Goal: Information Seeking & Learning: Check status

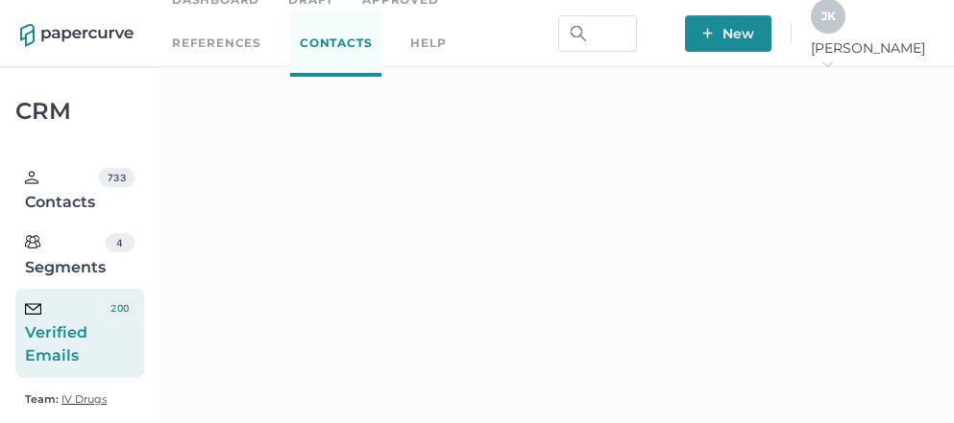
click at [237, 6] on link "Dashboard" at bounding box center [215, -1] width 87 height 21
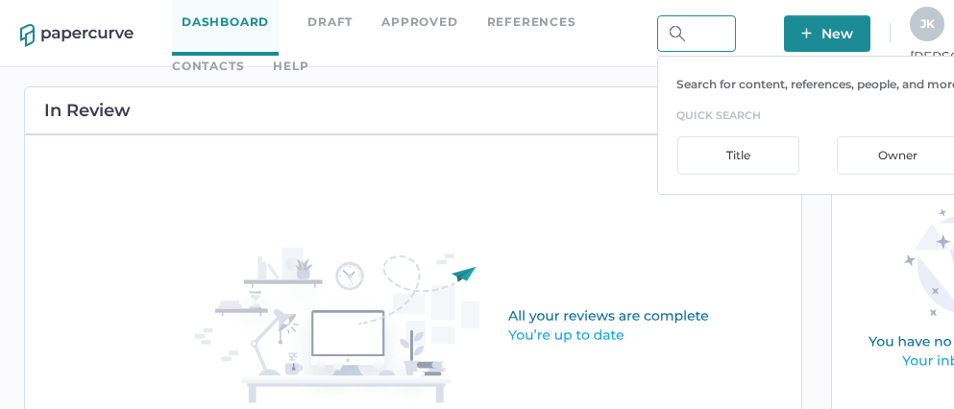
click at [736, 35] on input "text" at bounding box center [696, 33] width 79 height 36
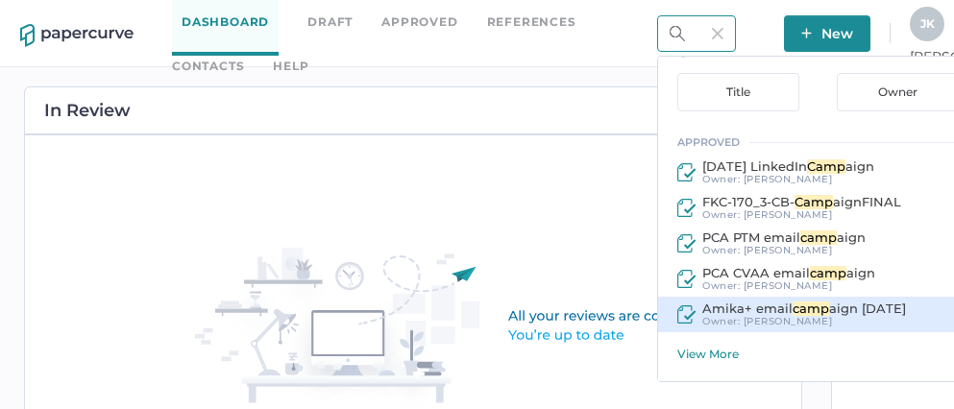
scroll to position [63, 0]
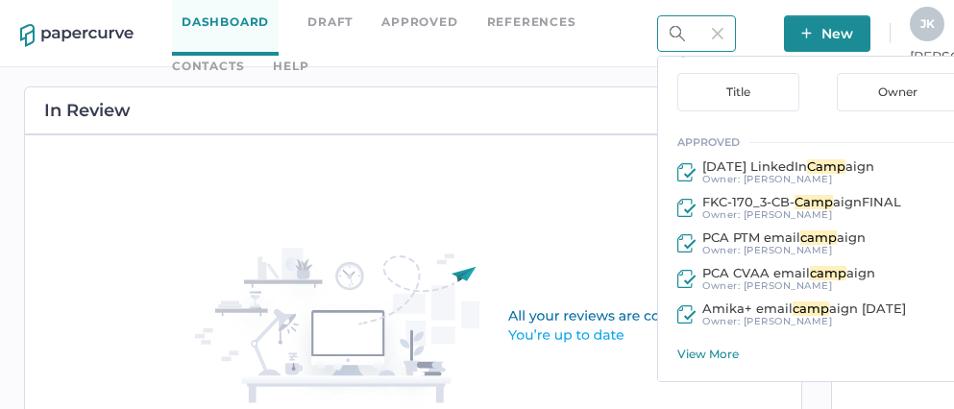
type input "camp"
click at [794, 358] on div "View More" at bounding box center [906, 354] width 459 height 14
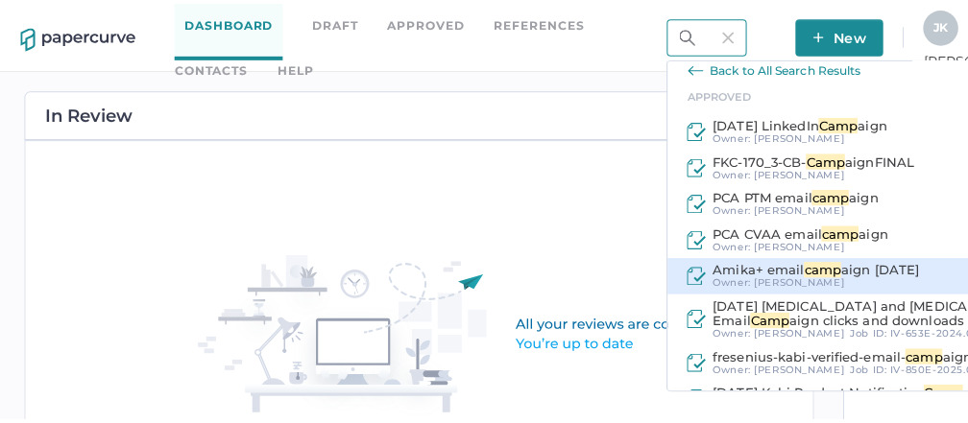
scroll to position [159, 0]
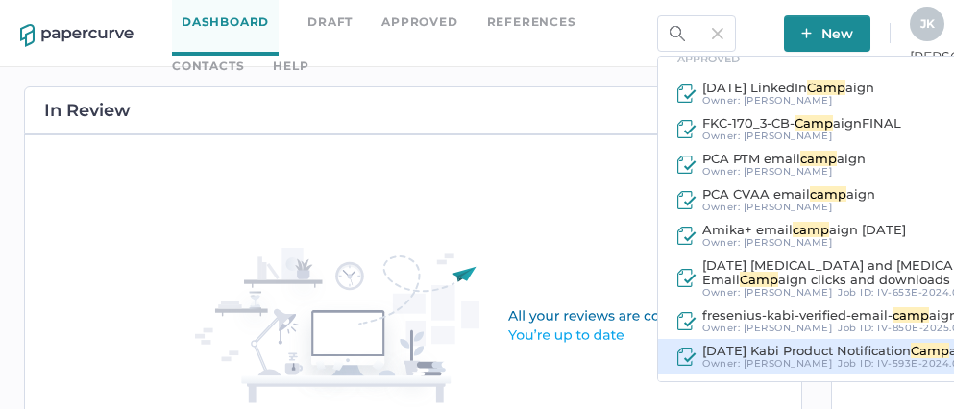
click at [818, 350] on span "2025 09 10 Kabi Product Notification" at bounding box center [806, 350] width 208 height 15
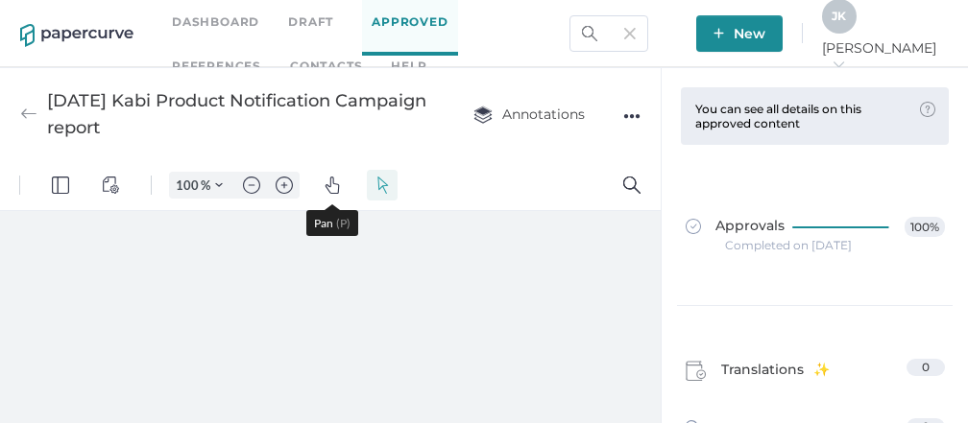
type input "86"
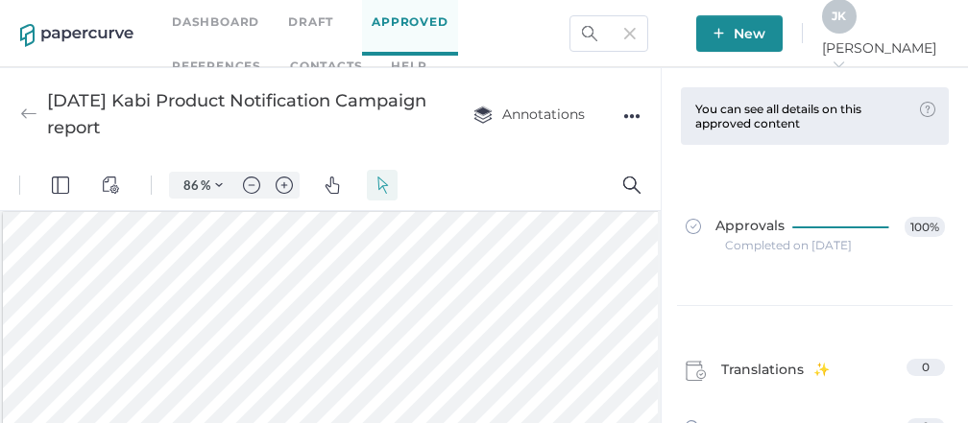
scroll to position [44, 0]
click at [632, 110] on div "●●●" at bounding box center [631, 116] width 17 height 27
click at [565, 149] on span "Download" at bounding box center [572, 152] width 100 height 36
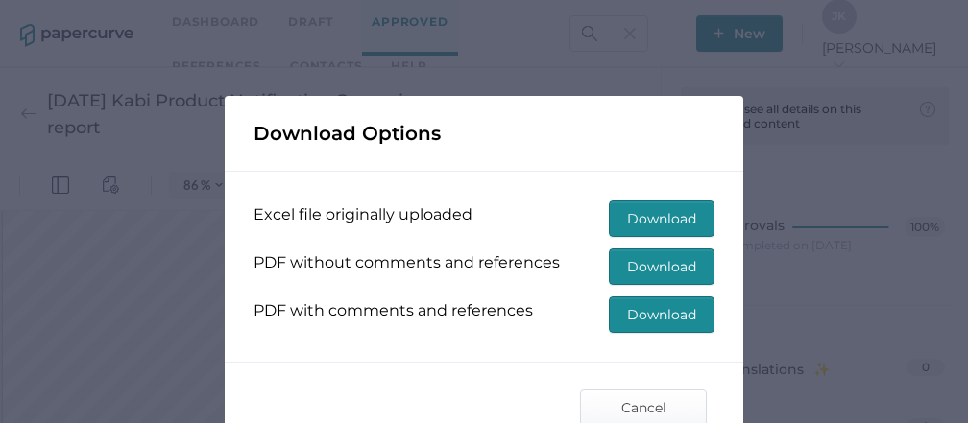
click at [668, 210] on span "Download" at bounding box center [661, 219] width 69 height 35
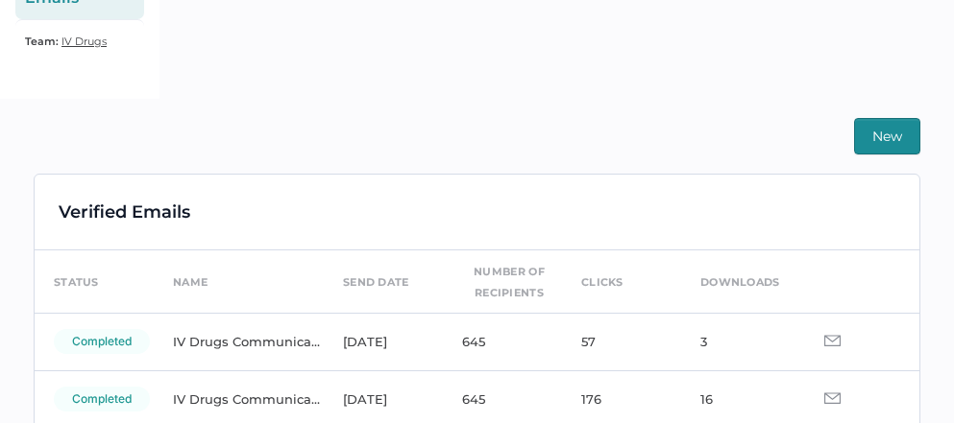
scroll to position [459, 0]
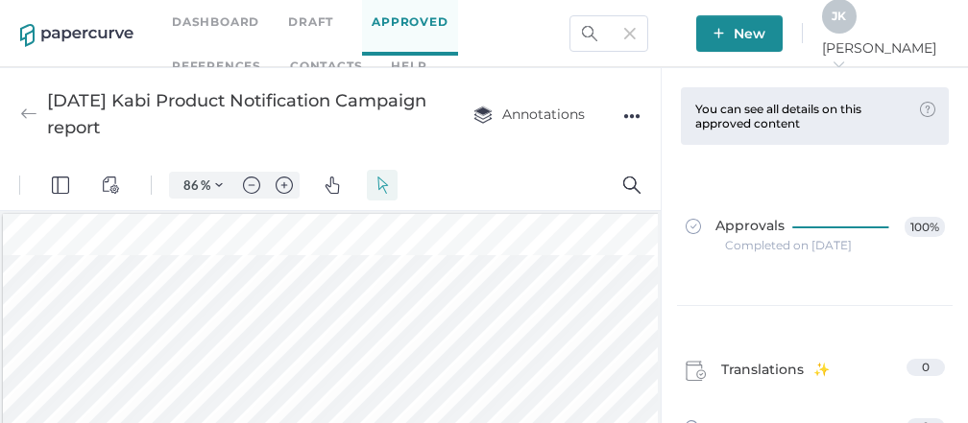
scroll to position [44, 0]
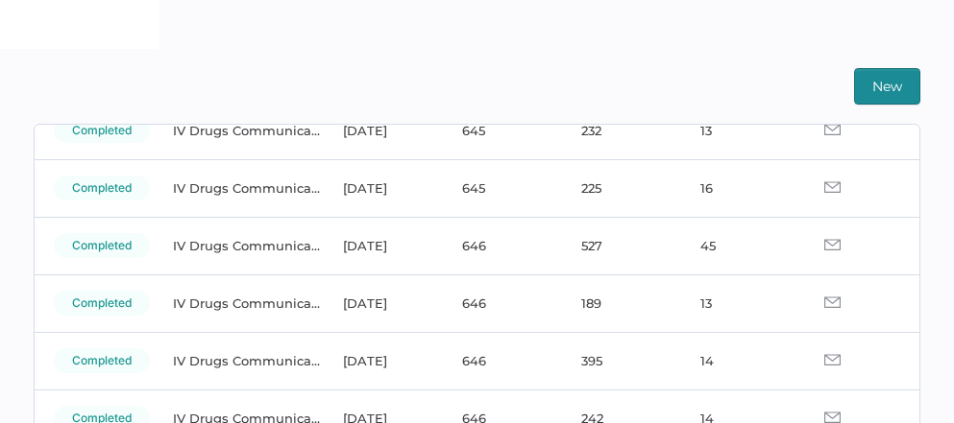
scroll to position [290, 0]
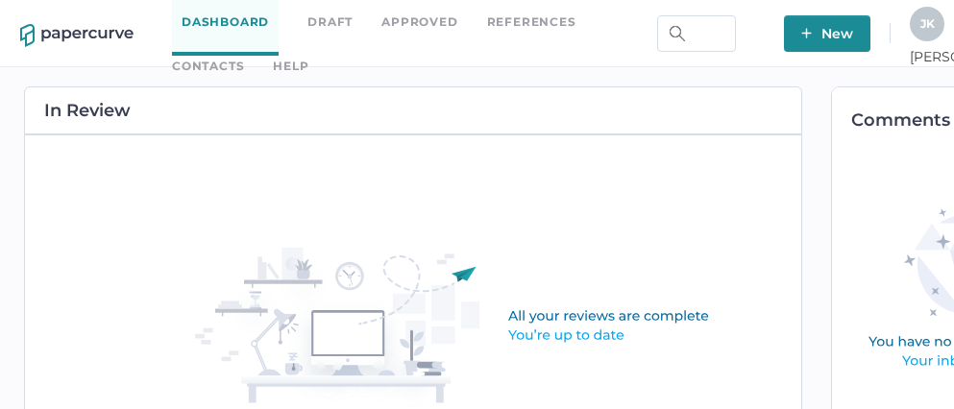
scroll to position [0, 130]
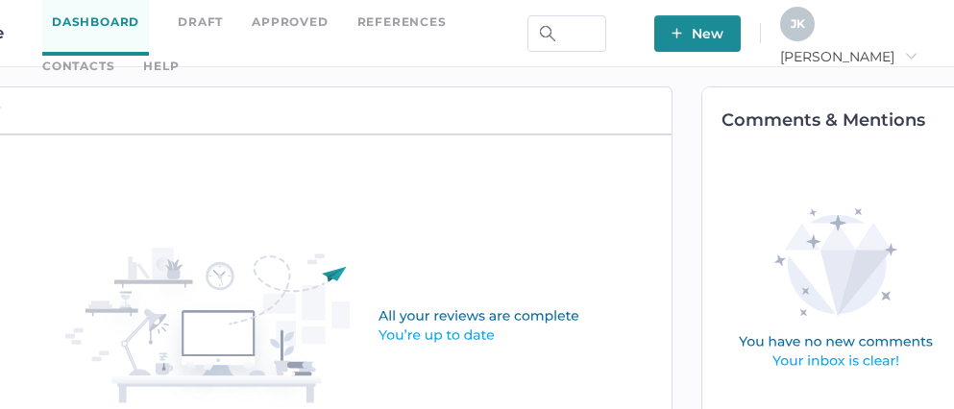
click at [805, 16] on span "J K" at bounding box center [797, 23] width 14 height 14
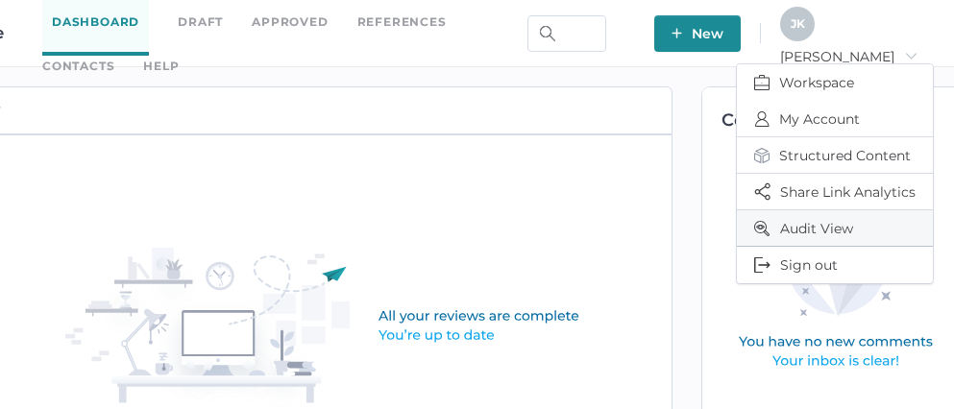
click at [809, 230] on span "Audit View" at bounding box center [834, 228] width 161 height 36
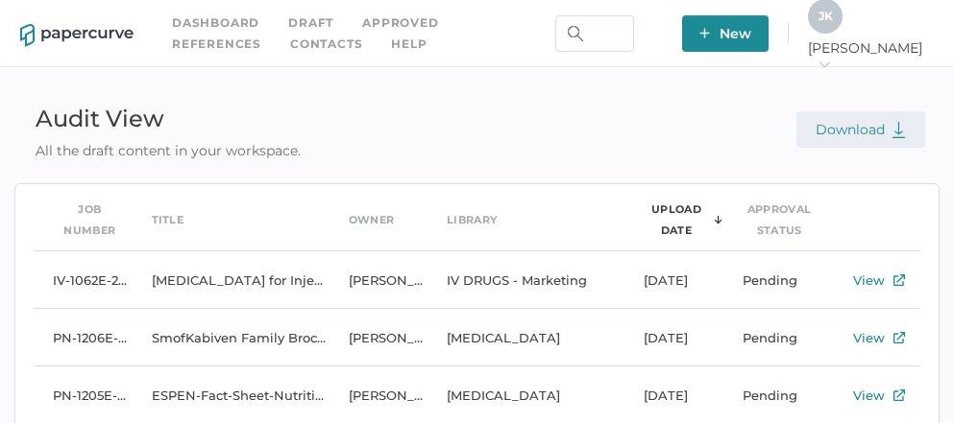
click at [857, 133] on span "Download" at bounding box center [860, 129] width 90 height 17
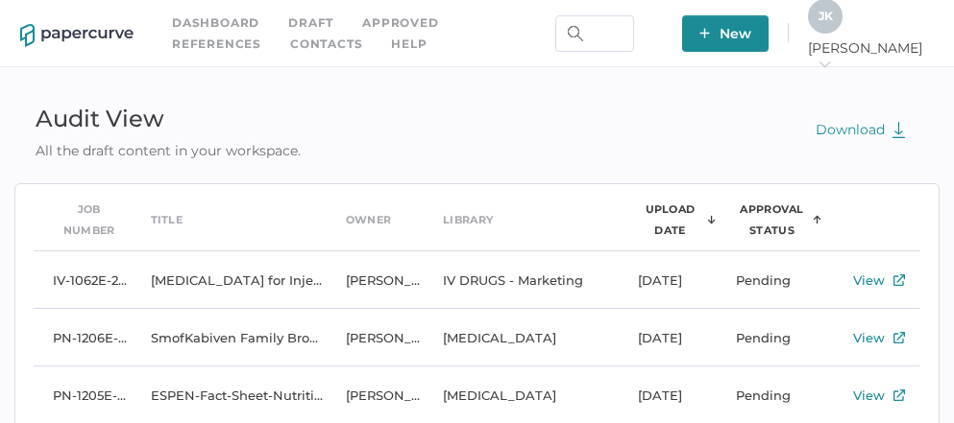
click at [774, 214] on div "Approval Status" at bounding box center [772, 220] width 73 height 42
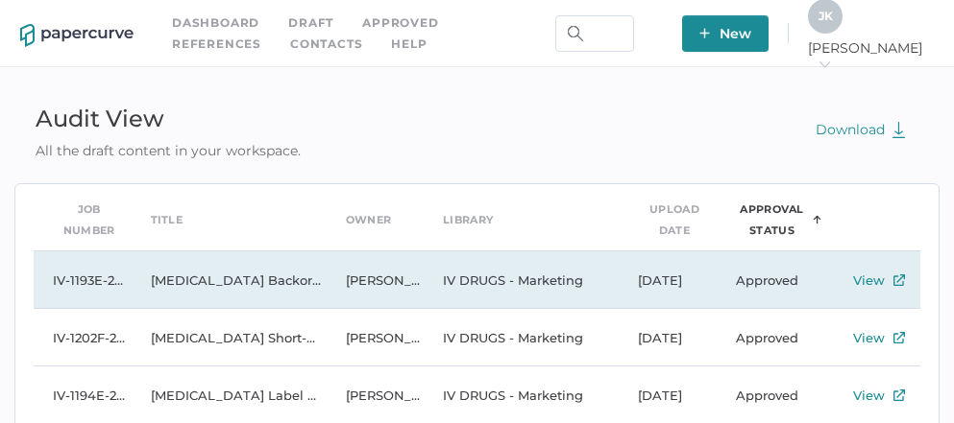
click at [867, 278] on div "View" at bounding box center [869, 280] width 32 height 23
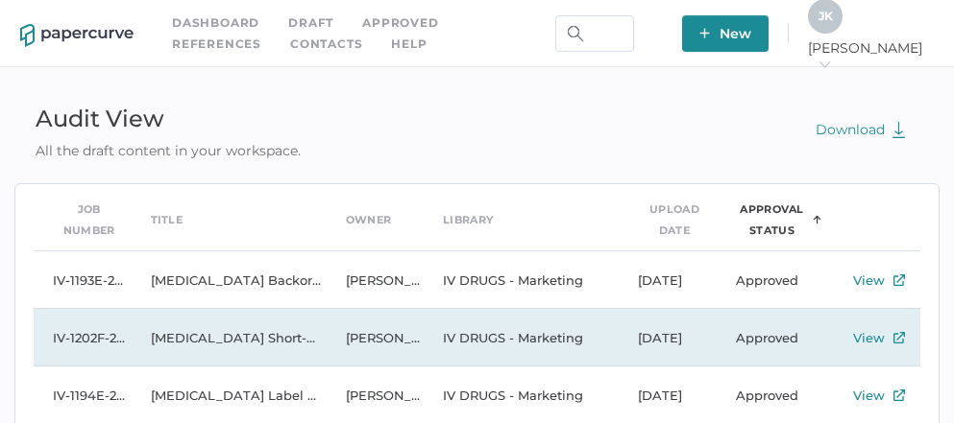
click at [869, 334] on div "View" at bounding box center [869, 337] width 32 height 23
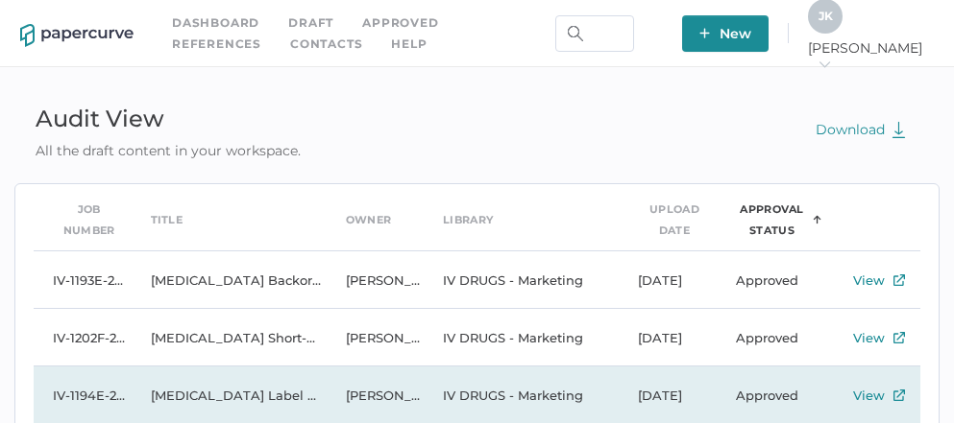
click at [872, 390] on div "View" at bounding box center [869, 395] width 32 height 23
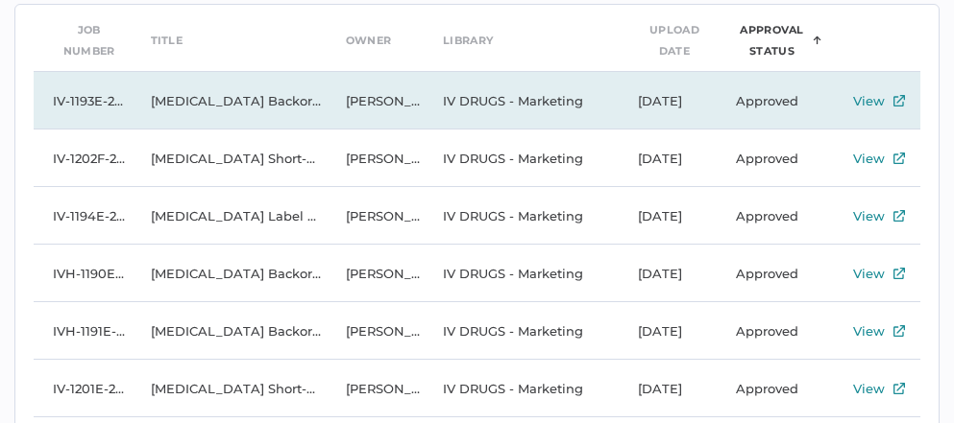
scroll to position [183, 0]
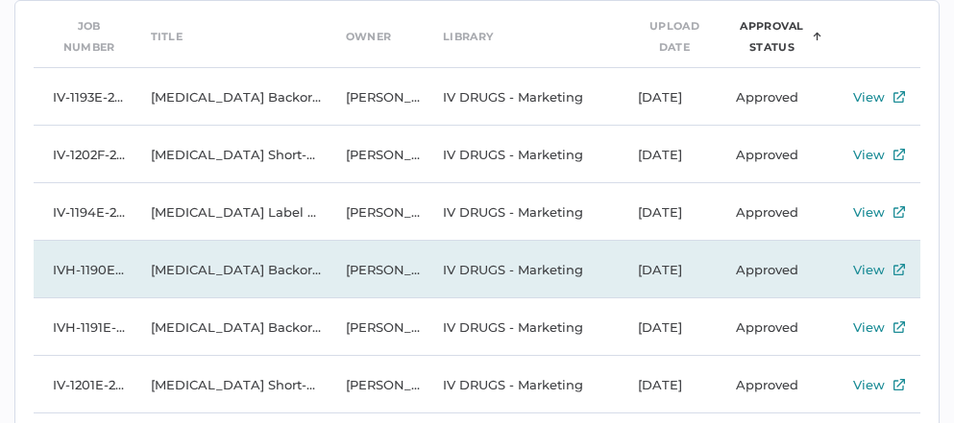
click at [873, 272] on div "View" at bounding box center [869, 269] width 32 height 23
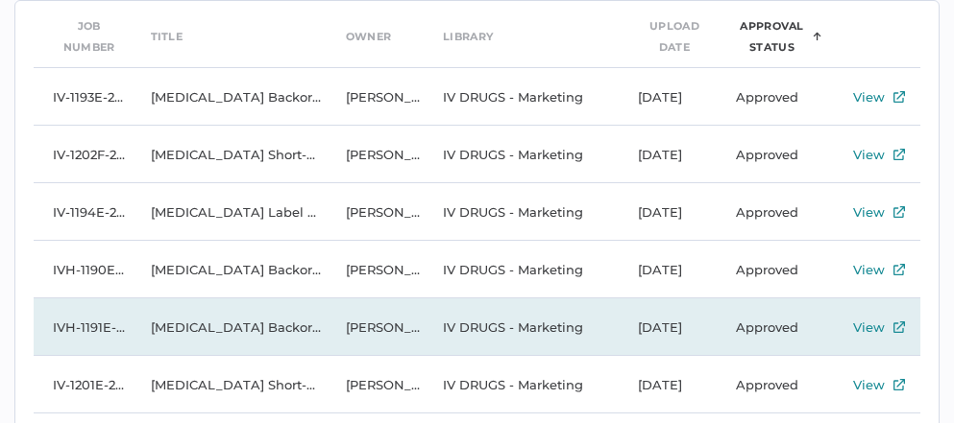
click at [874, 321] on div "View" at bounding box center [869, 327] width 32 height 23
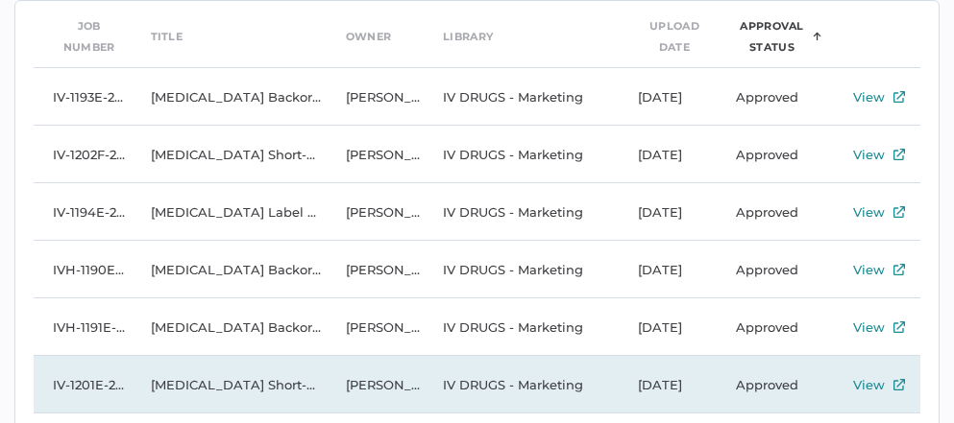
click at [864, 381] on div "View" at bounding box center [869, 385] width 32 height 23
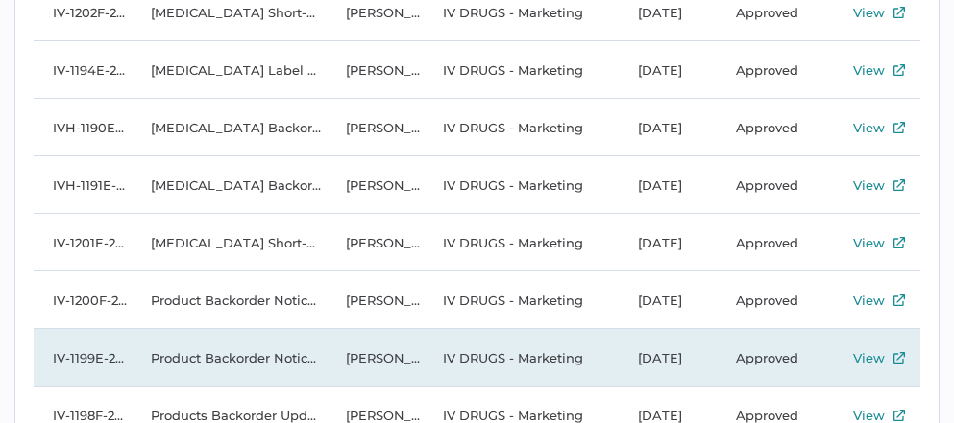
scroll to position [395, 0]
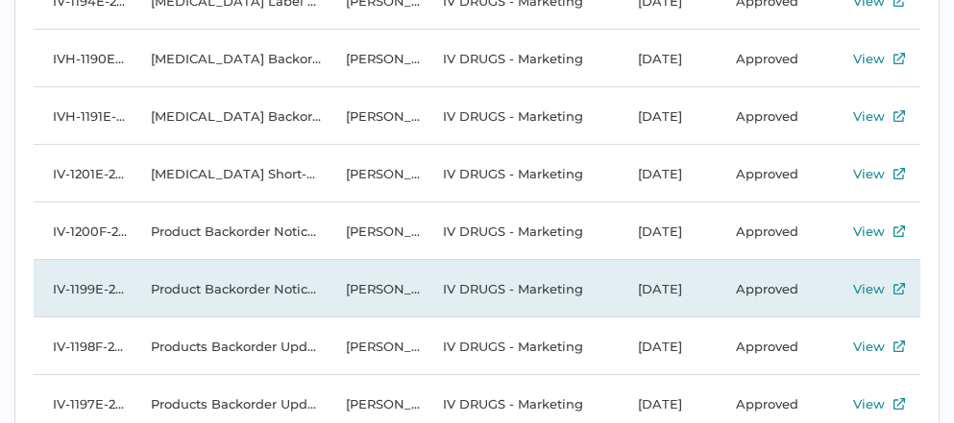
click at [867, 282] on div "View" at bounding box center [869, 289] width 32 height 23
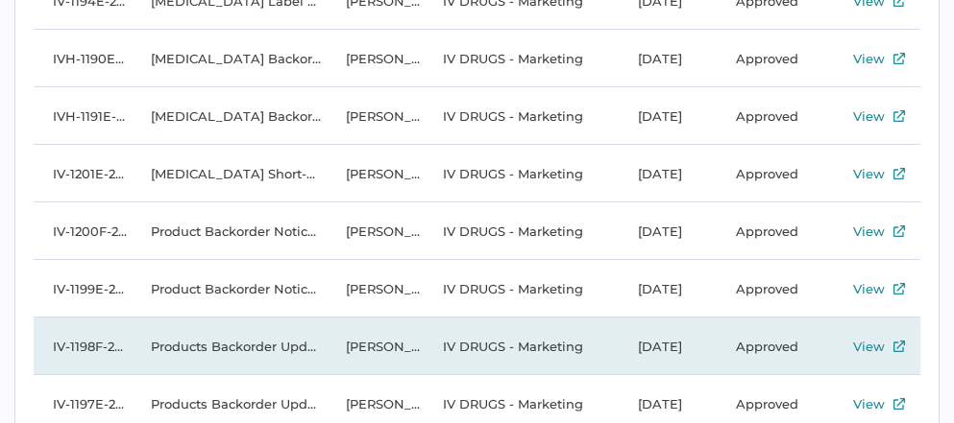
click at [773, 345] on td "Approved" at bounding box center [769, 347] width 107 height 58
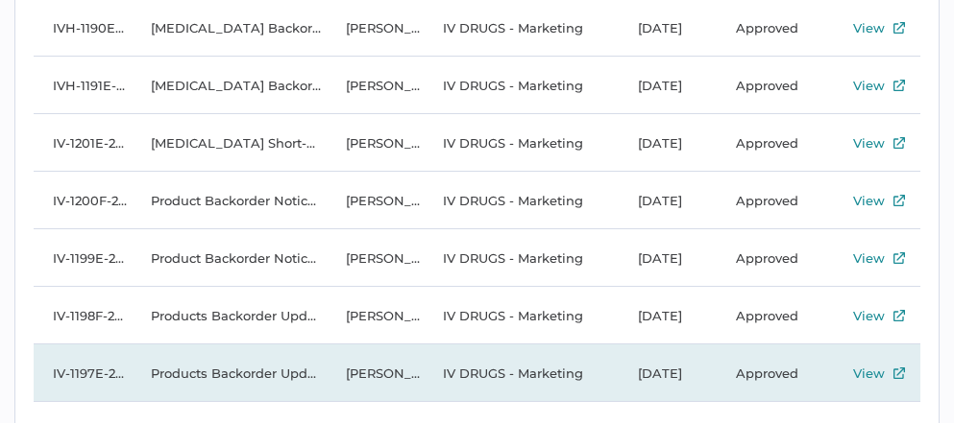
scroll to position [466, 0]
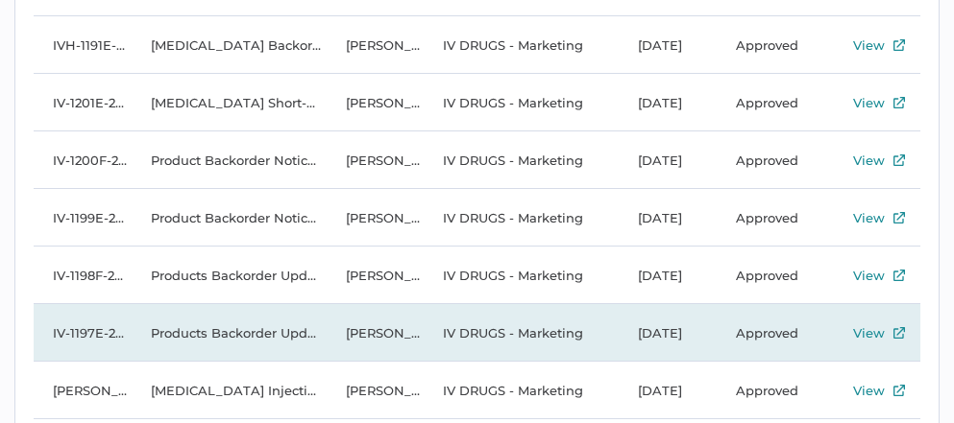
click at [776, 330] on td "Approved" at bounding box center [769, 333] width 107 height 58
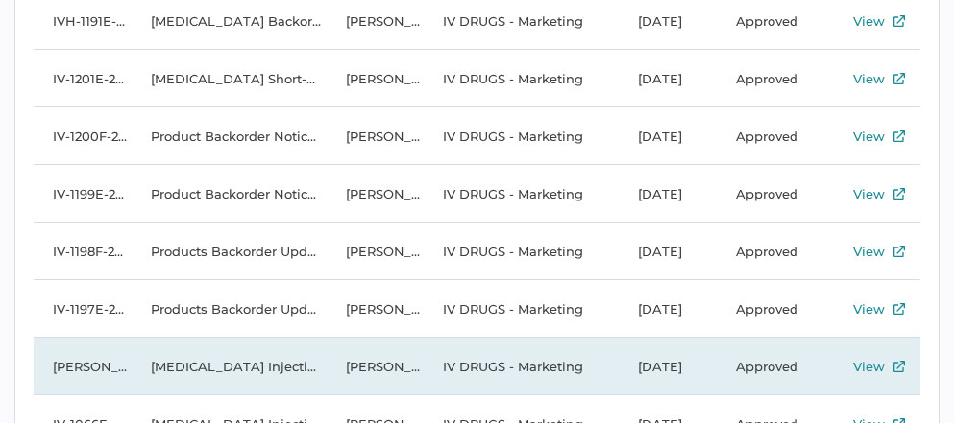
scroll to position [502, 0]
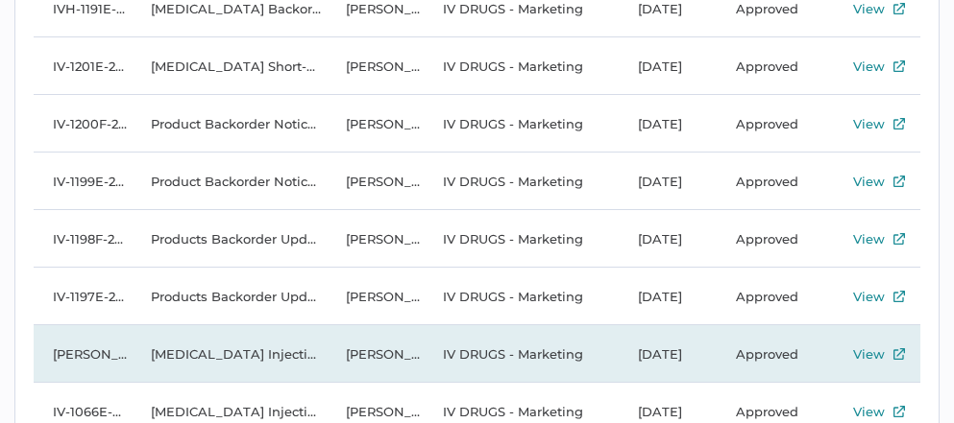
click at [766, 351] on td "Approved" at bounding box center [769, 355] width 107 height 58
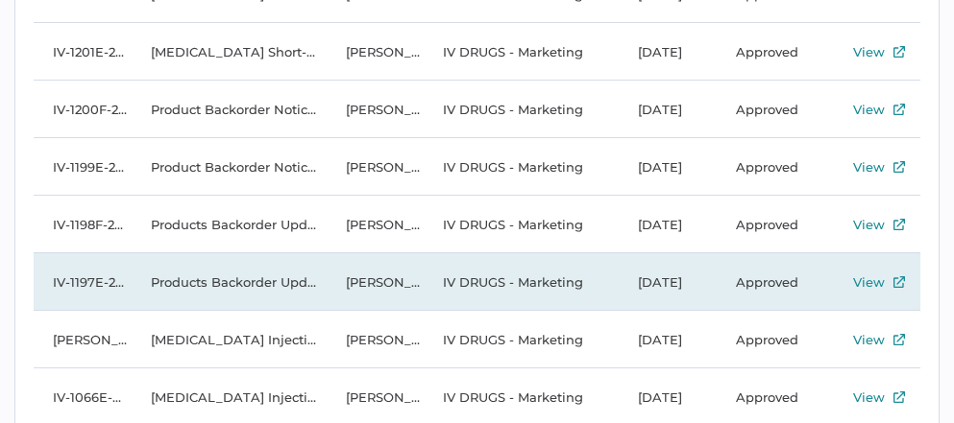
scroll to position [518, 0]
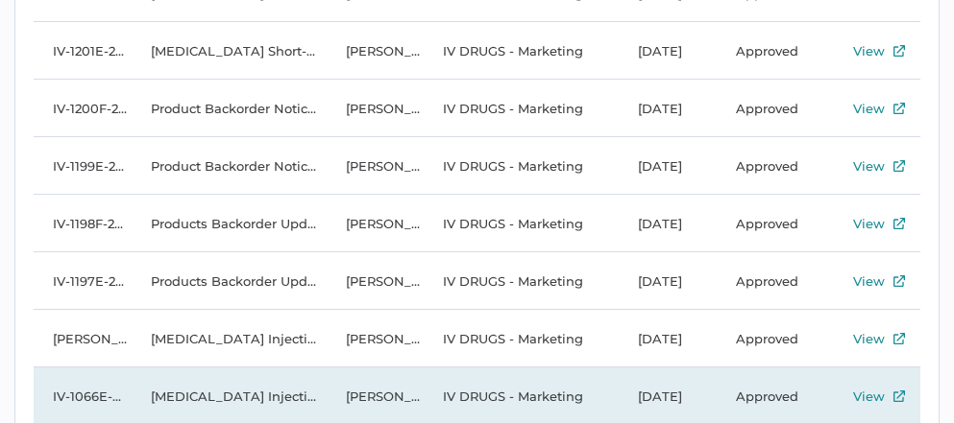
click at [773, 400] on td "Approved" at bounding box center [769, 397] width 107 height 58
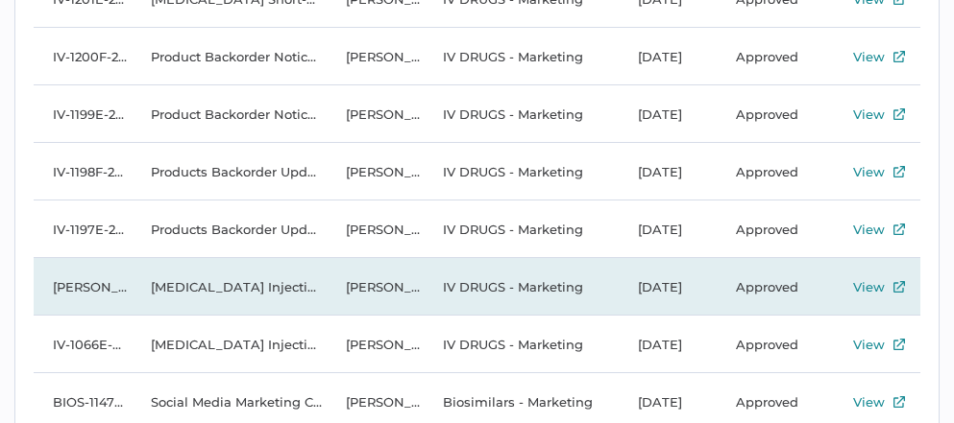
scroll to position [596, 0]
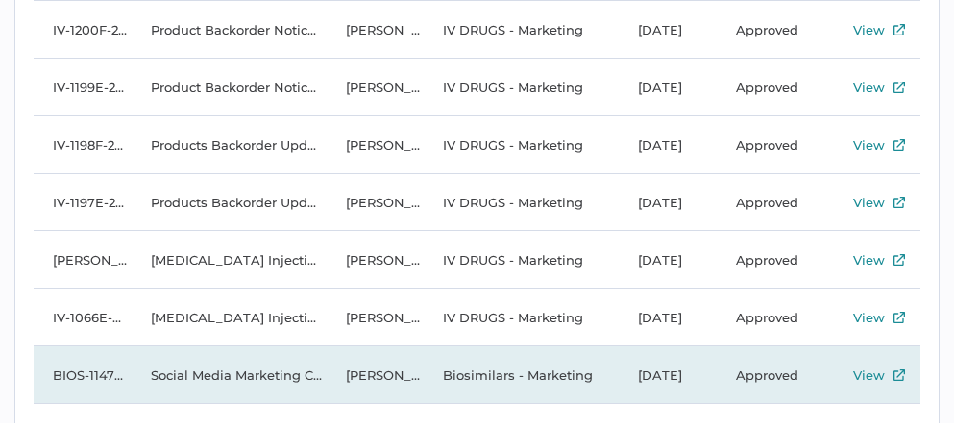
click at [759, 371] on td "Approved" at bounding box center [769, 376] width 107 height 58
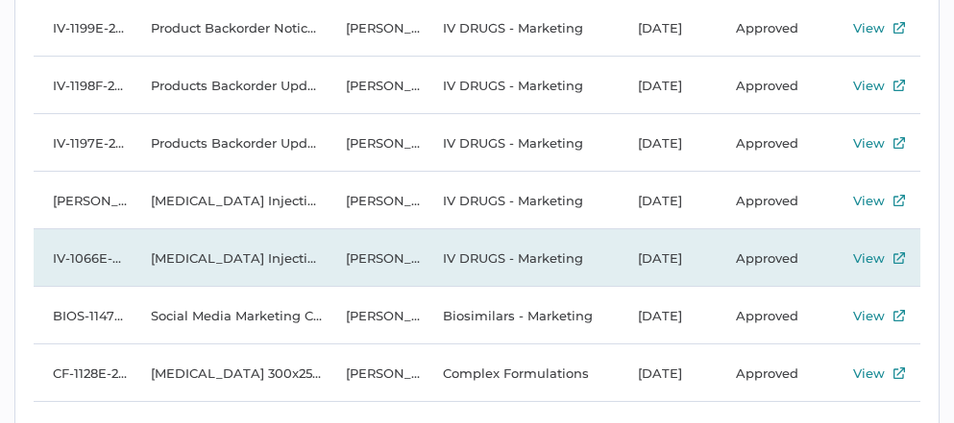
scroll to position [657, 0]
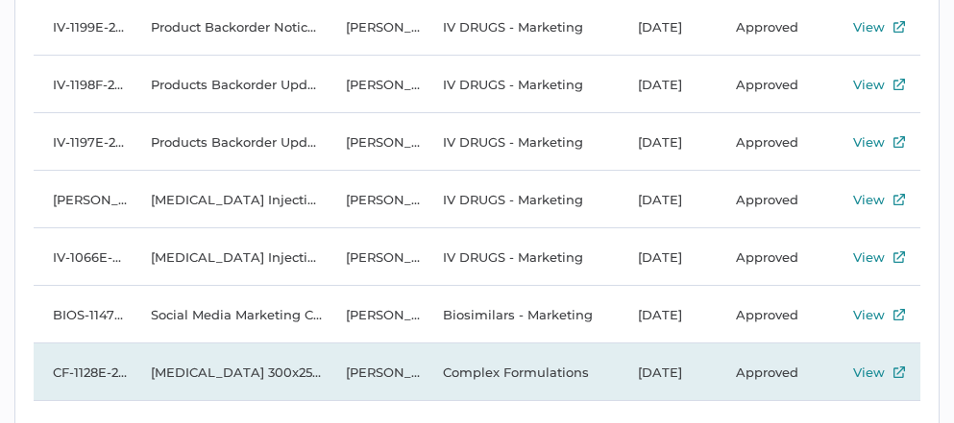
click at [863, 370] on div "View" at bounding box center [869, 372] width 32 height 23
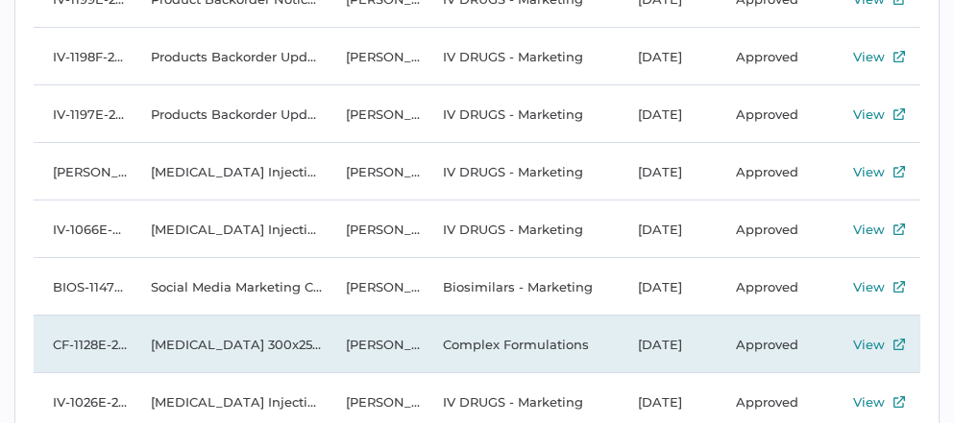
scroll to position [715, 0]
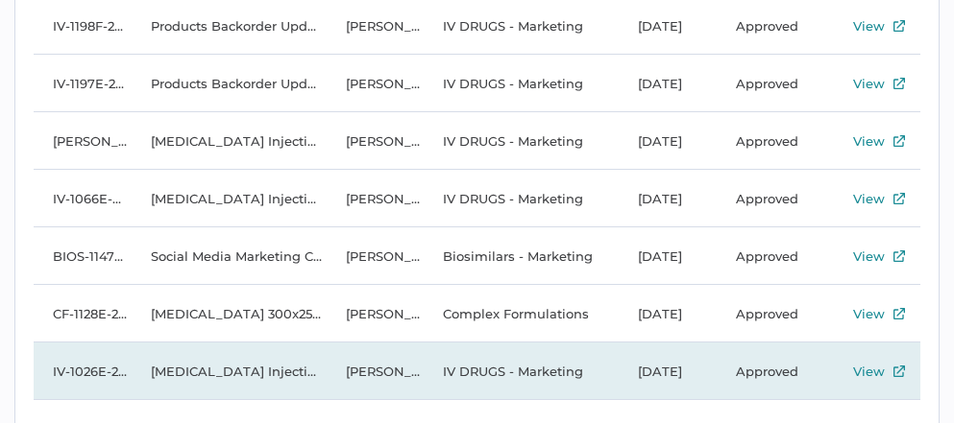
click at [864, 374] on div "View" at bounding box center [869, 371] width 32 height 23
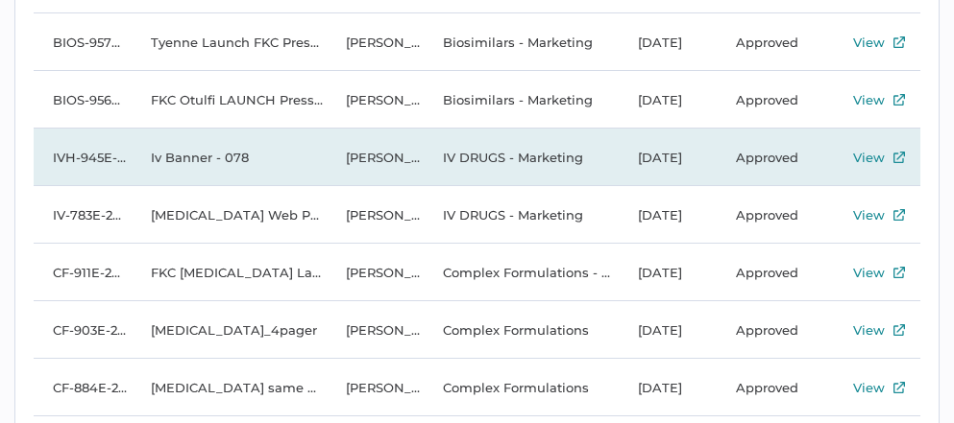
scroll to position [1103, 0]
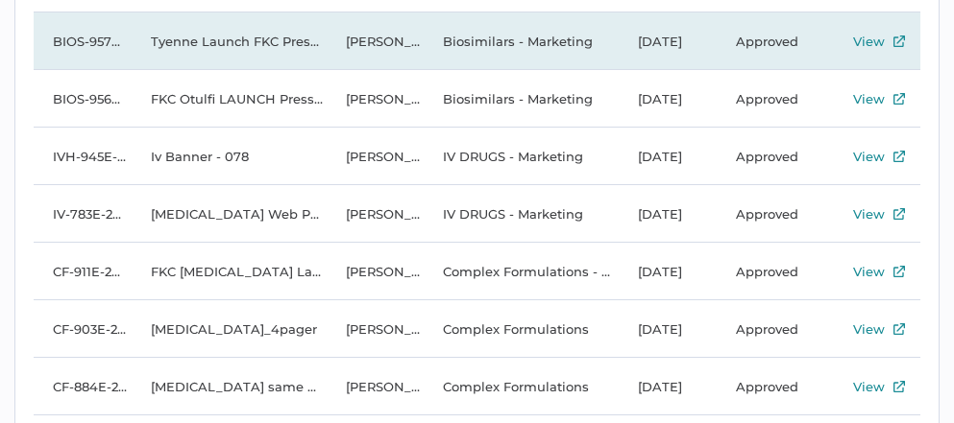
click at [864, 40] on div "View" at bounding box center [869, 41] width 32 height 23
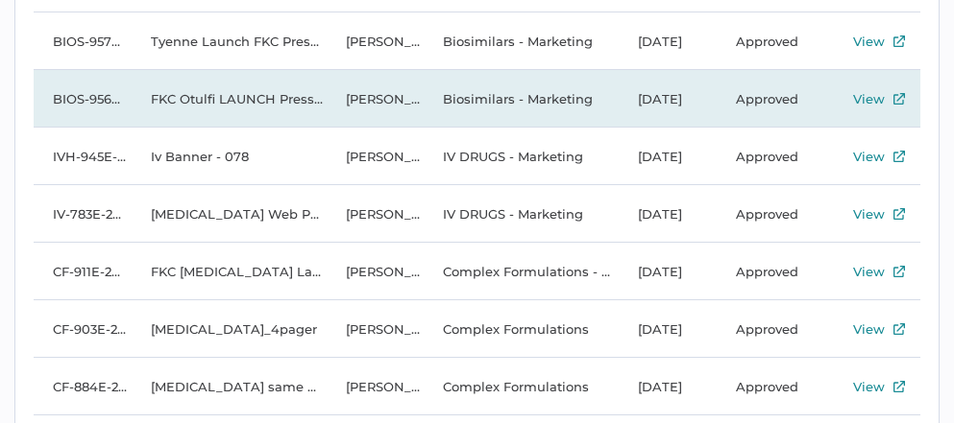
click at [877, 94] on div "View" at bounding box center [869, 98] width 32 height 23
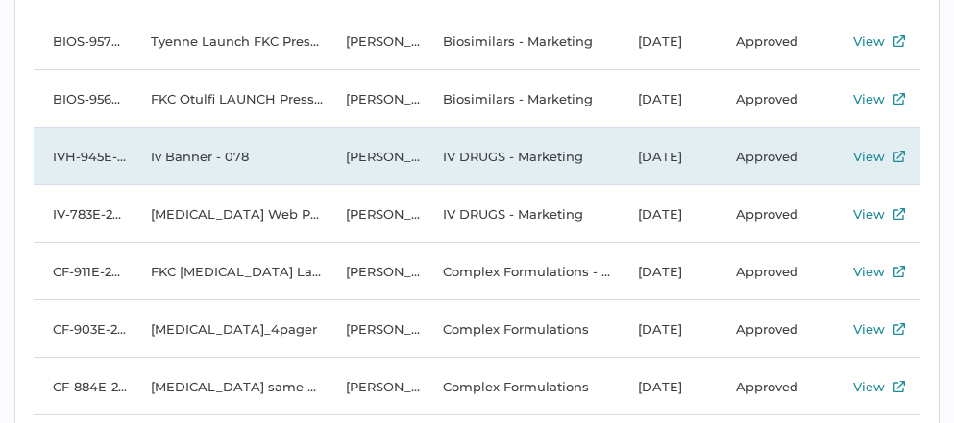
click at [875, 154] on div "View" at bounding box center [869, 156] width 32 height 23
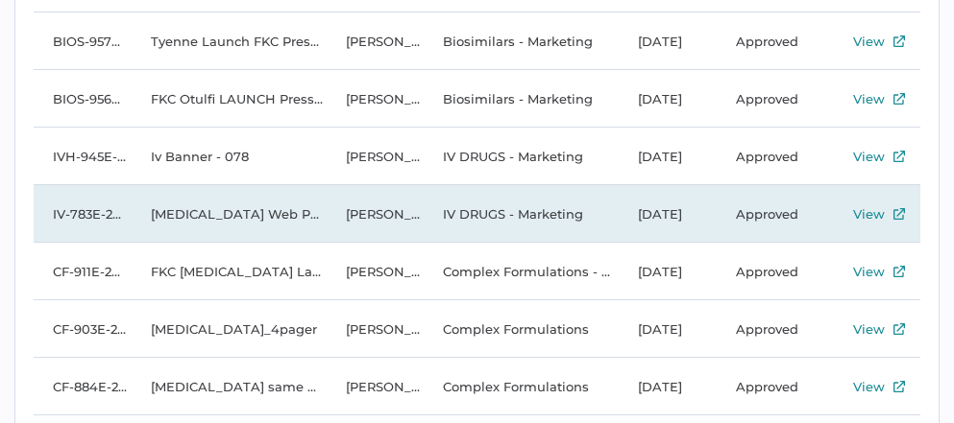
click at [865, 209] on div "View" at bounding box center [869, 214] width 32 height 23
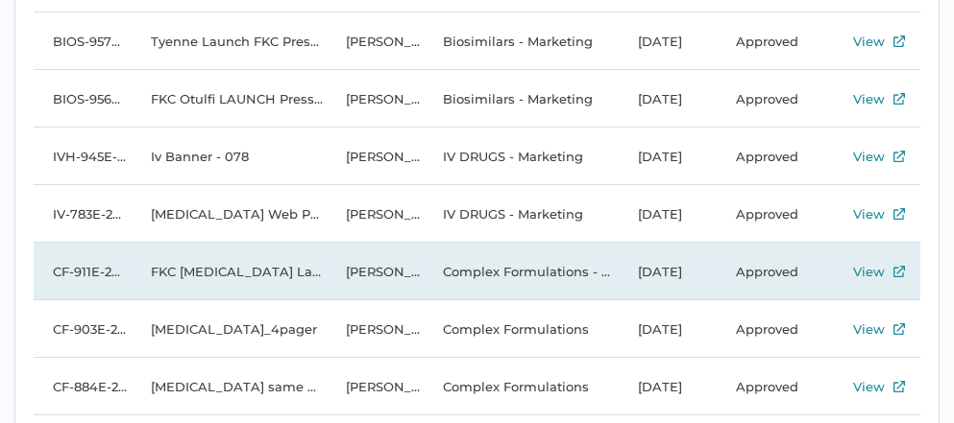
click at [869, 267] on div "View" at bounding box center [869, 271] width 32 height 23
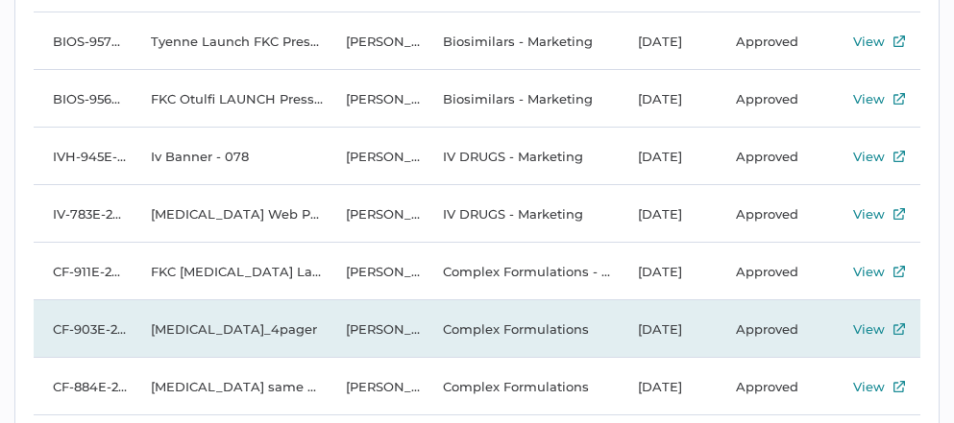
click at [768, 332] on td "Approved" at bounding box center [769, 330] width 107 height 58
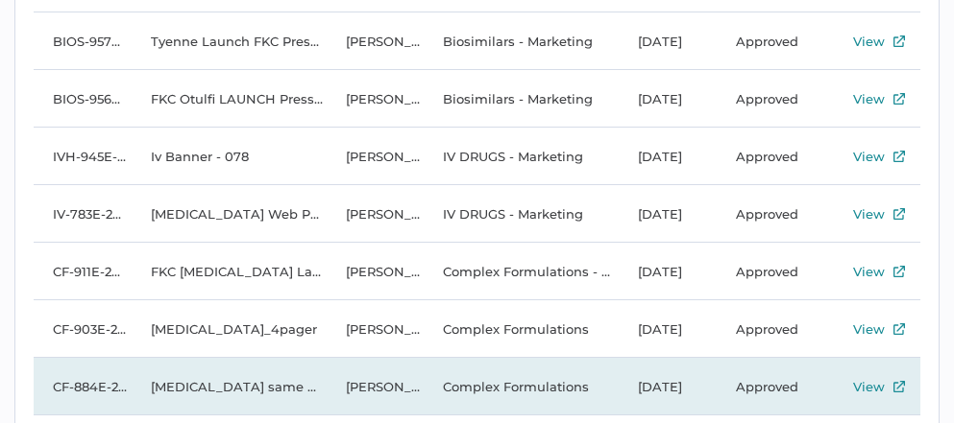
click at [871, 384] on div "View" at bounding box center [869, 386] width 32 height 23
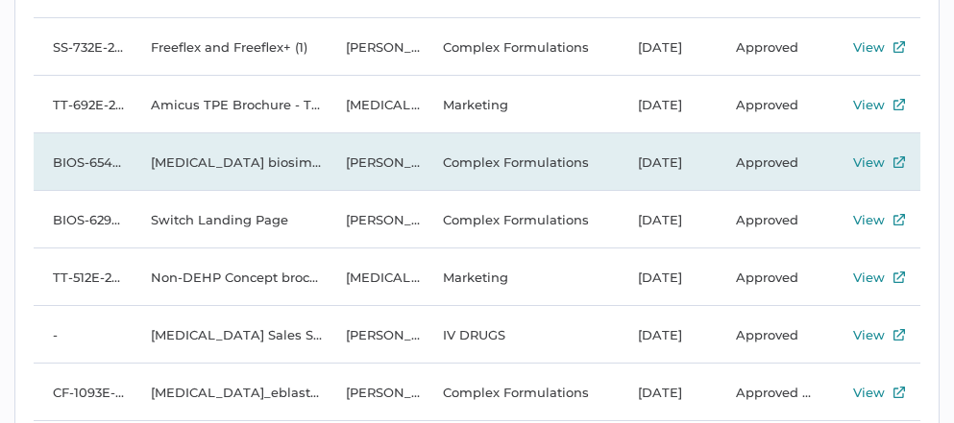
scroll to position [1514, 0]
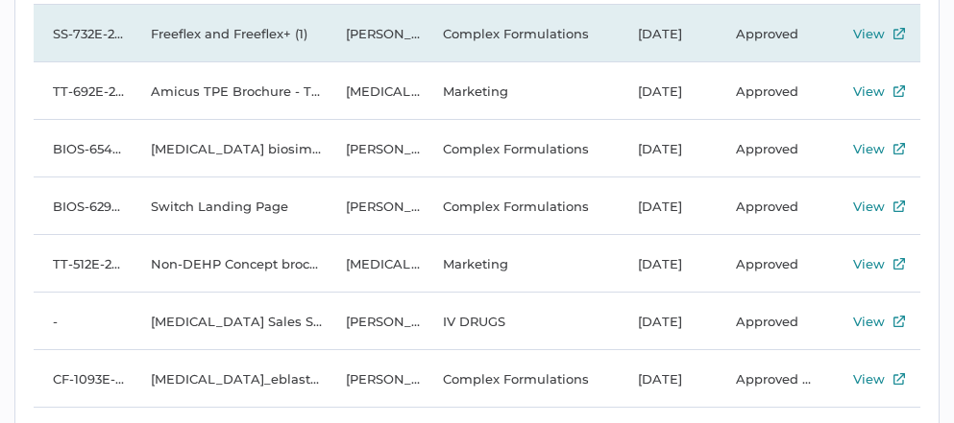
click at [872, 27] on div "View" at bounding box center [869, 33] width 32 height 23
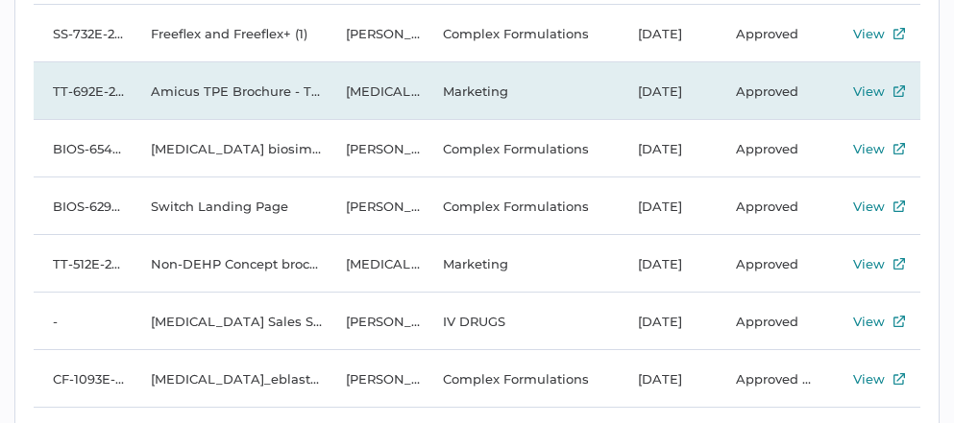
click at [867, 89] on div "View" at bounding box center [869, 91] width 32 height 23
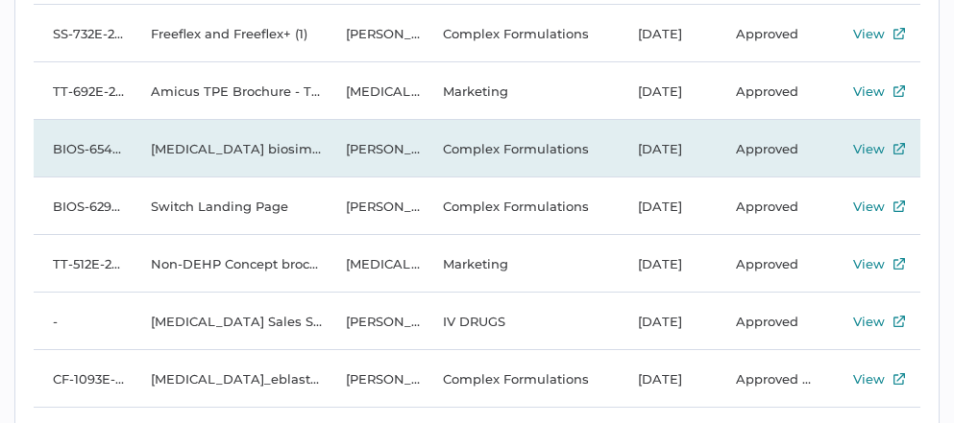
click at [869, 145] on div "View" at bounding box center [869, 148] width 32 height 23
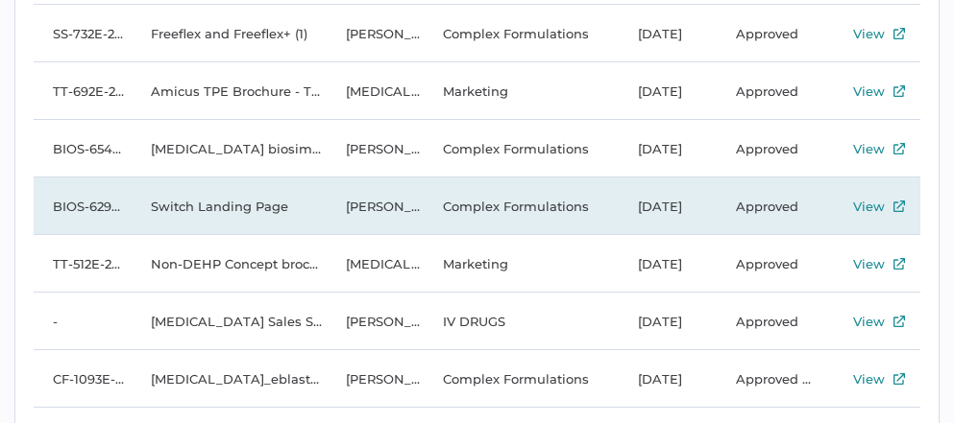
click at [875, 201] on div "View" at bounding box center [869, 206] width 32 height 23
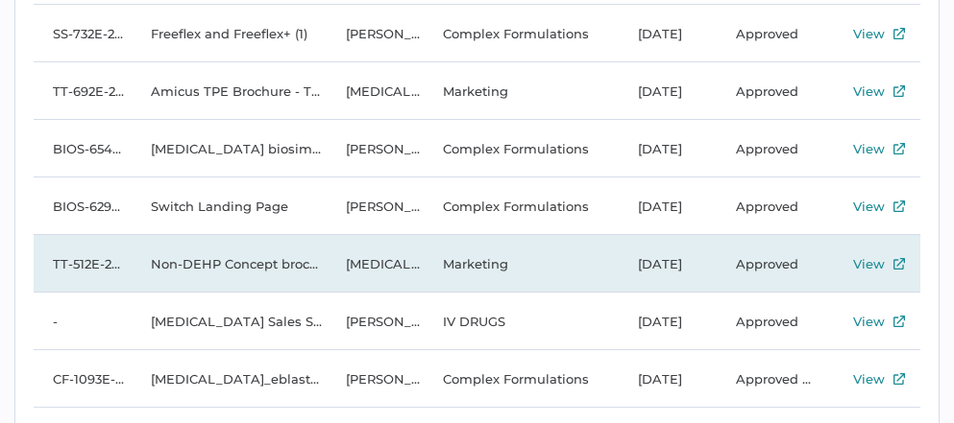
click at [866, 260] on div "View" at bounding box center [869, 264] width 32 height 23
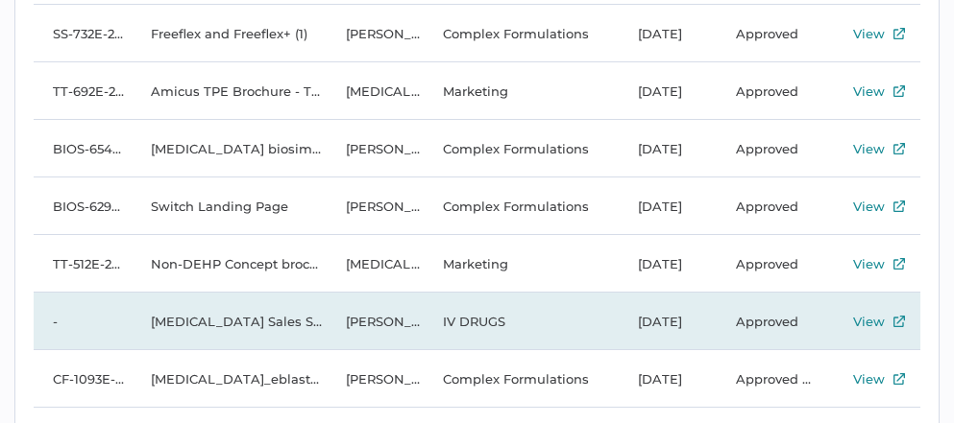
click at [880, 318] on div "View" at bounding box center [869, 321] width 32 height 23
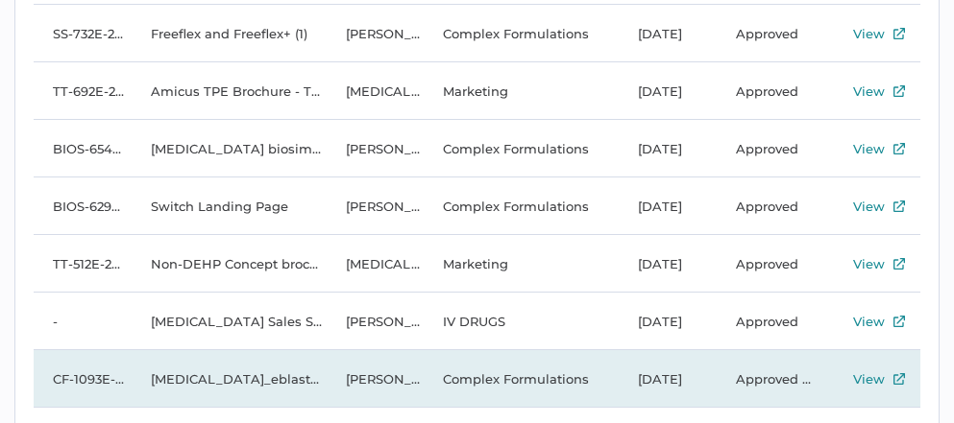
click at [882, 375] on div "View" at bounding box center [869, 379] width 32 height 23
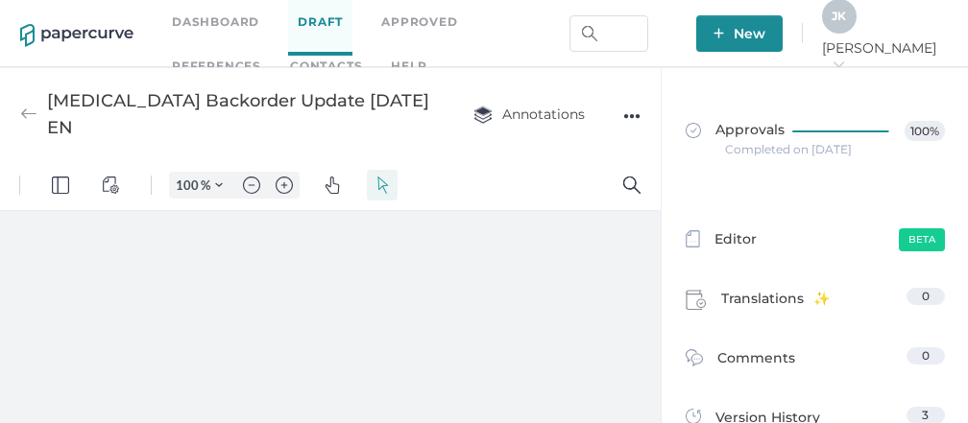
type input "86"
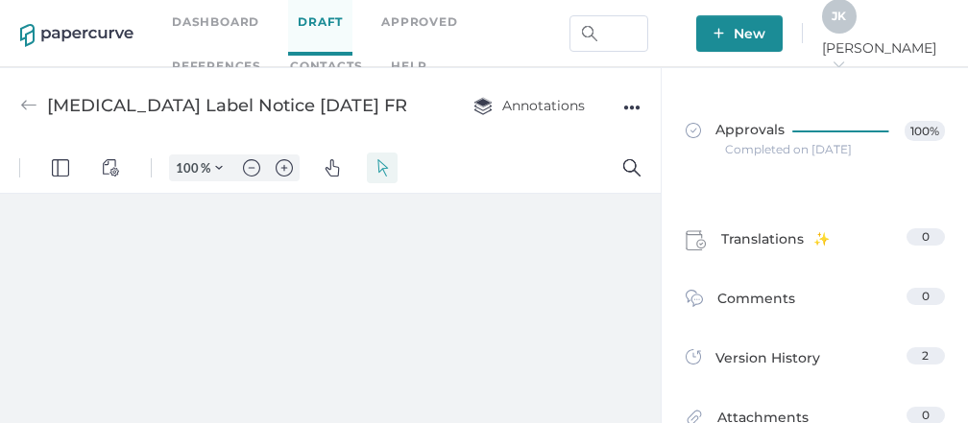
type input "86"
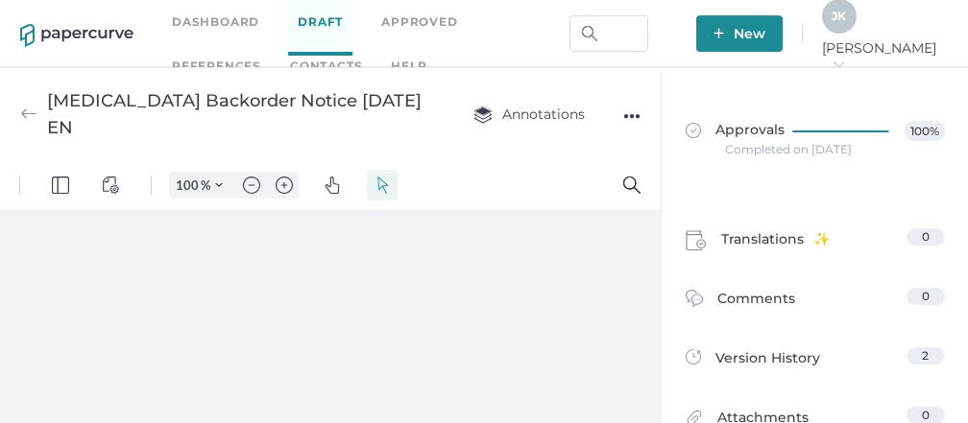
type input "86"
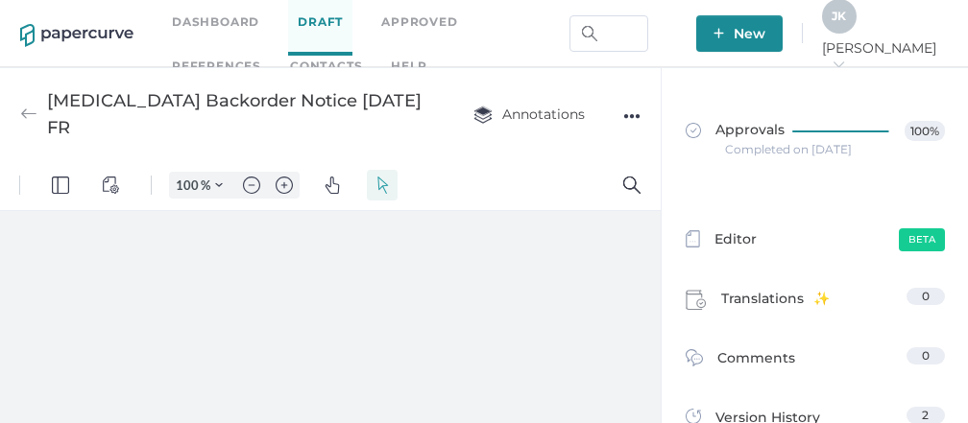
type input "86"
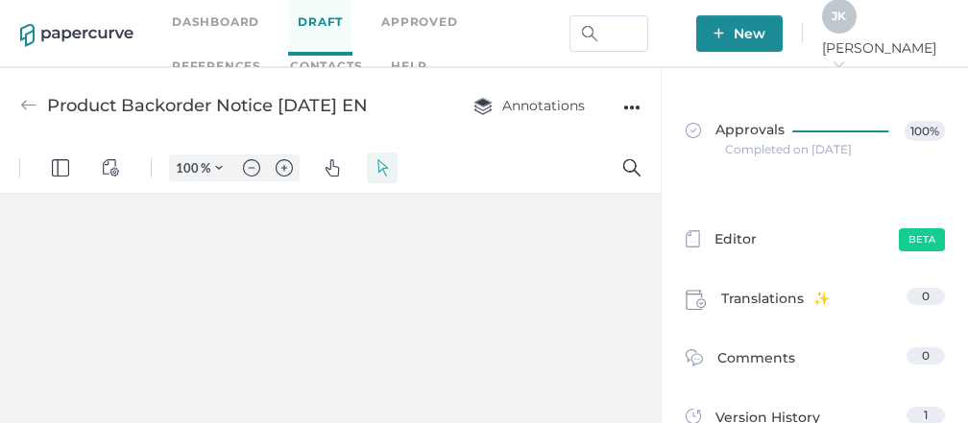
type input "86"
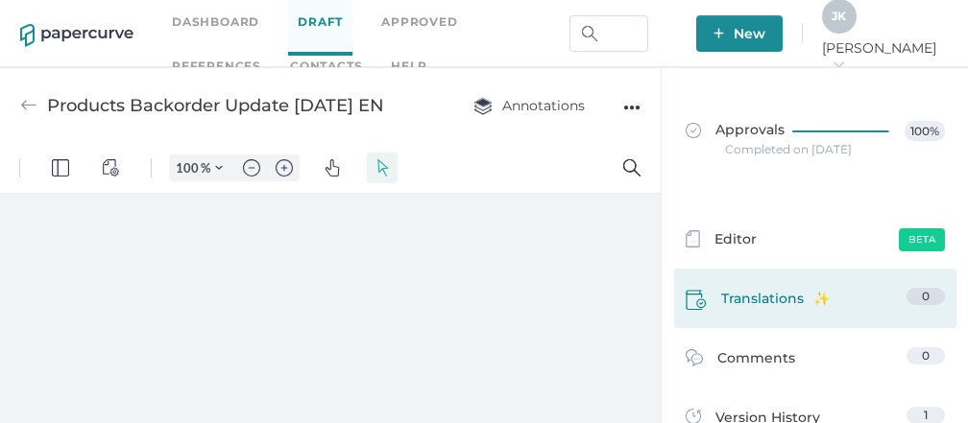
type input "86"
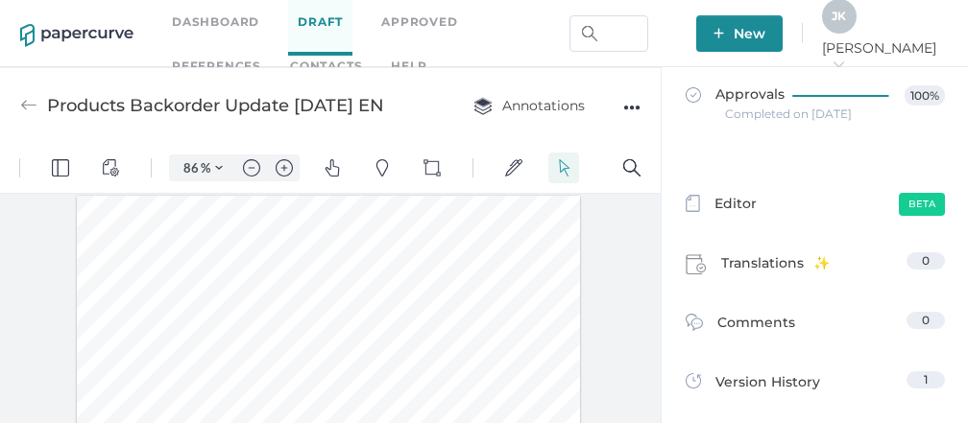
scroll to position [39, 0]
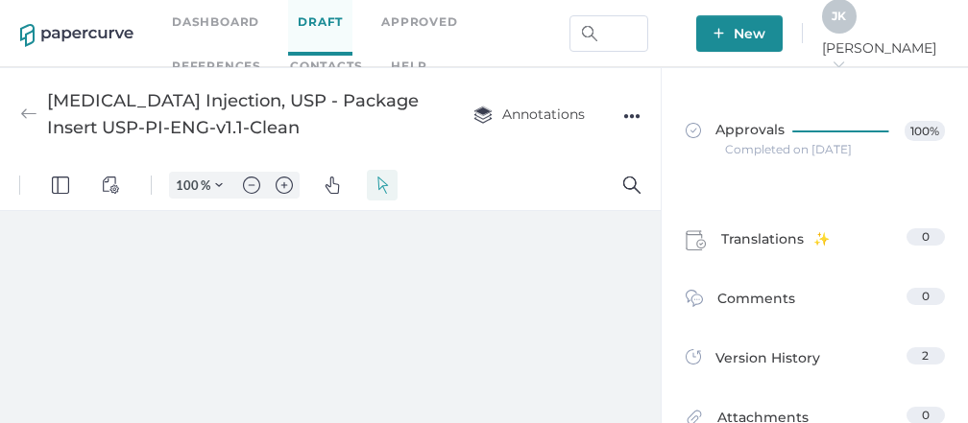
type input "86"
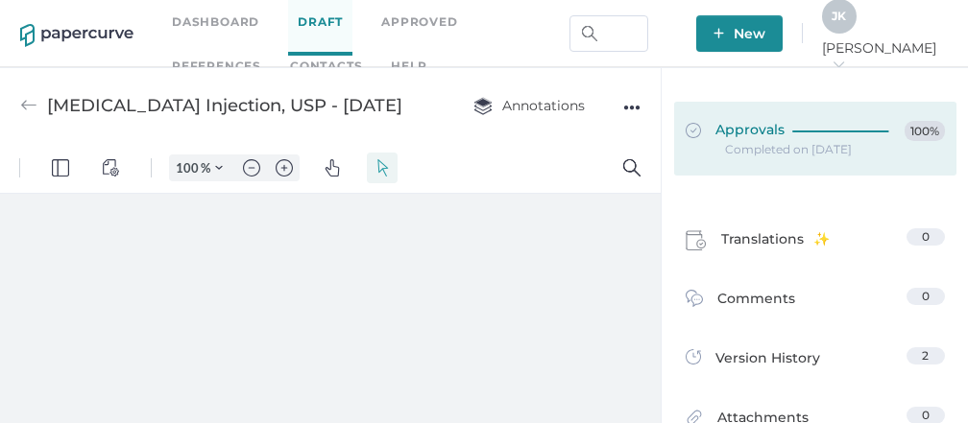
click at [771, 138] on span "Approvals" at bounding box center [735, 131] width 99 height 21
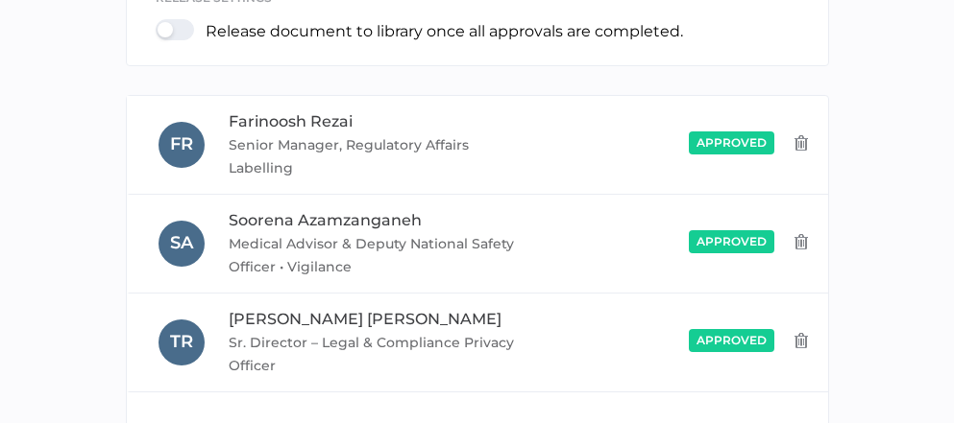
scroll to position [697, 0]
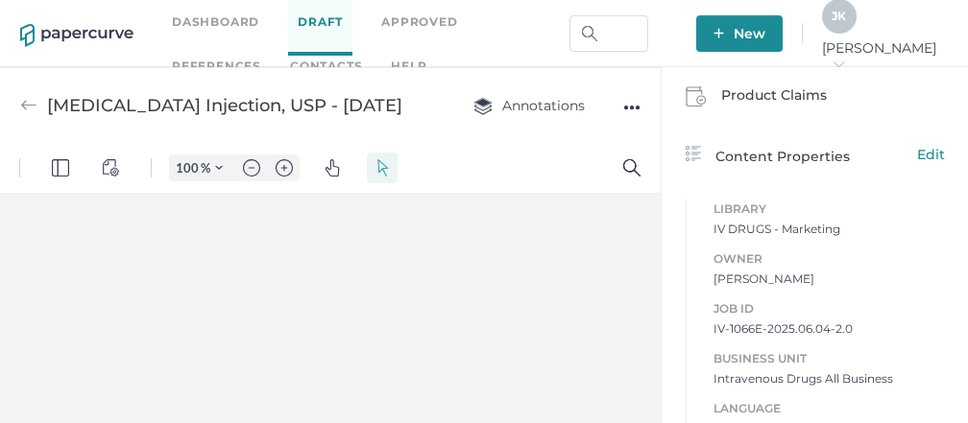
scroll to position [467, 0]
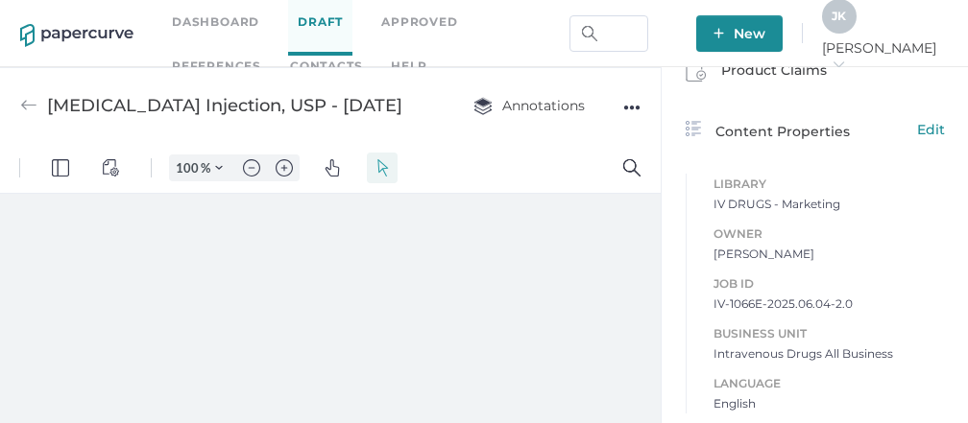
type input "86"
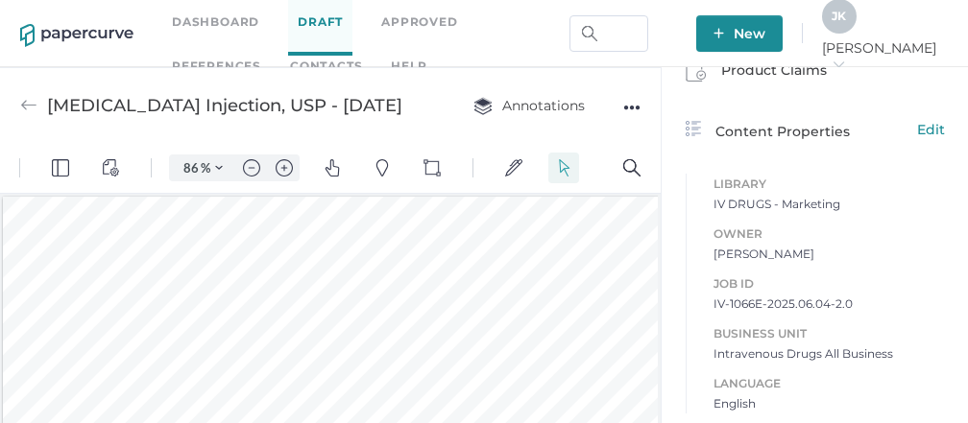
scroll to position [2, 0]
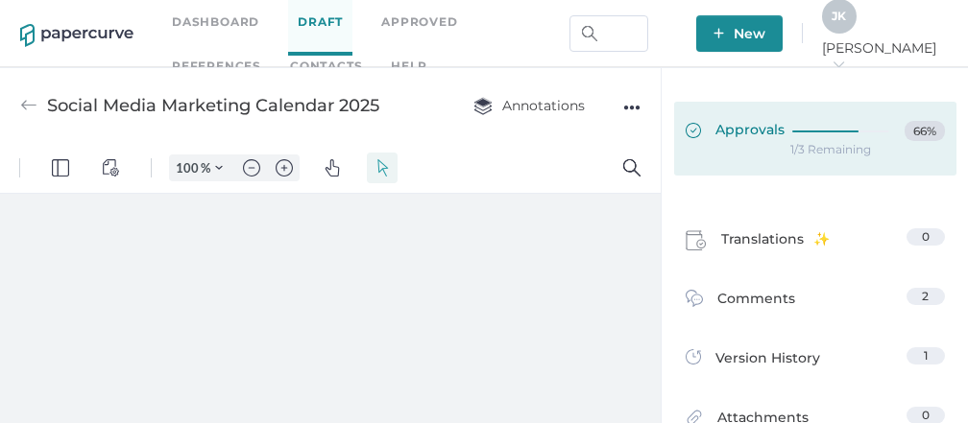
click at [755, 137] on span "Approvals" at bounding box center [735, 131] width 99 height 21
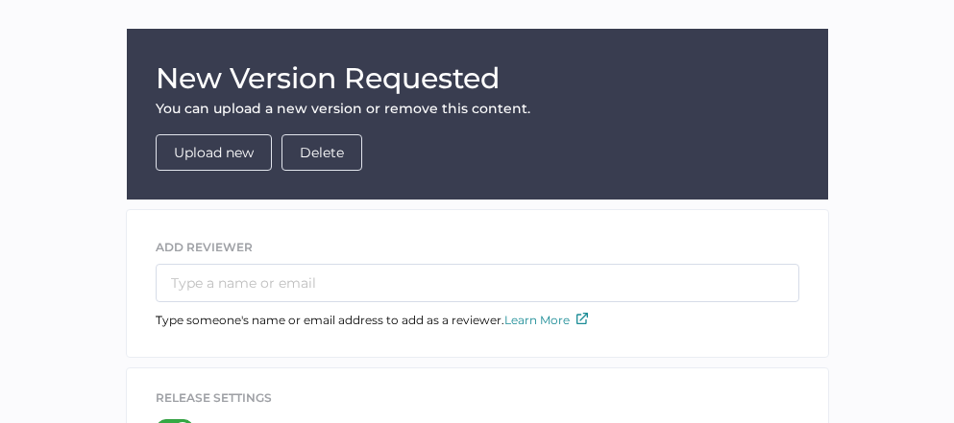
scroll to position [154, 0]
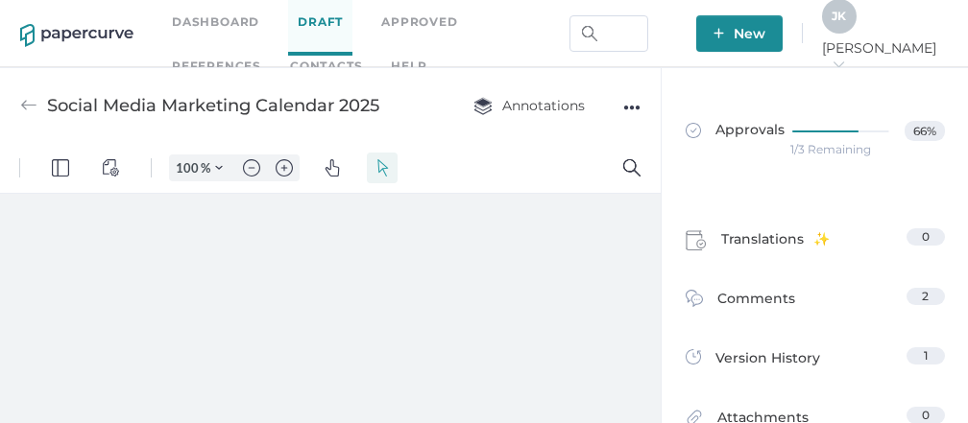
type input "86"
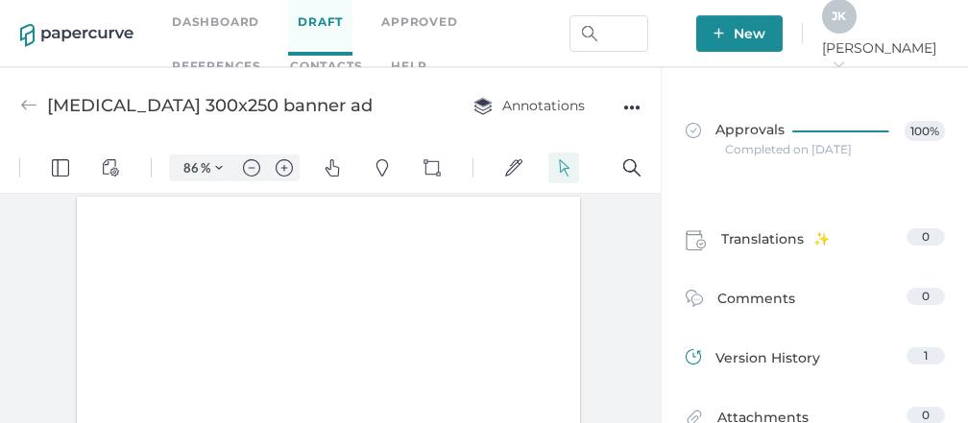
scroll to position [1, 0]
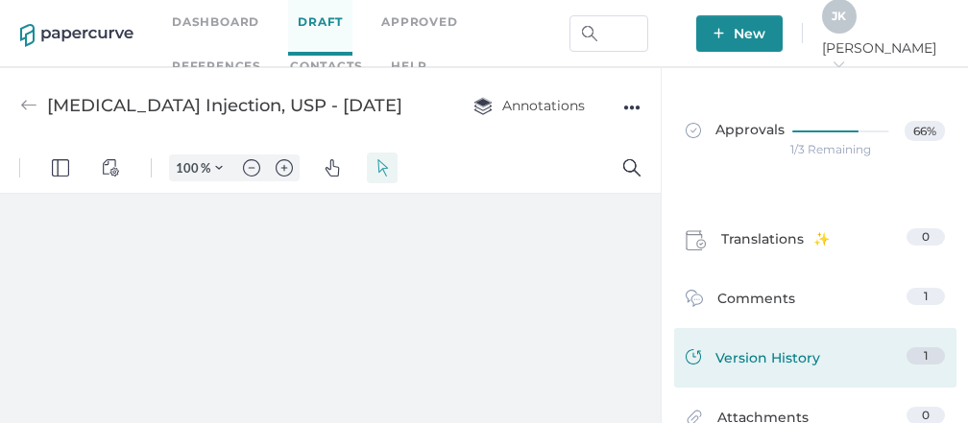
type input "86"
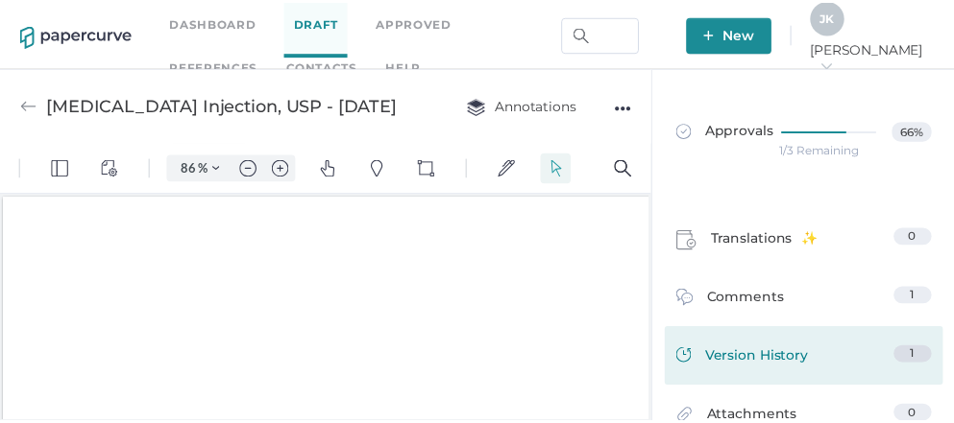
scroll to position [2, 0]
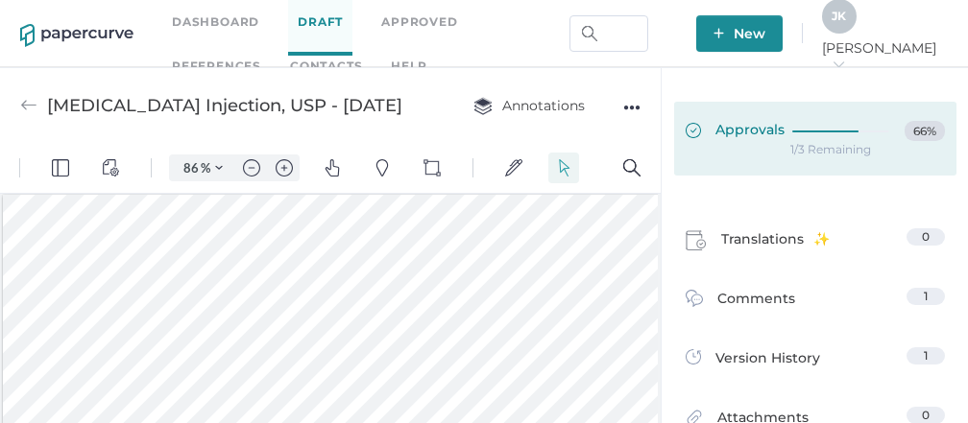
click at [767, 124] on span "Approvals" at bounding box center [735, 131] width 99 height 21
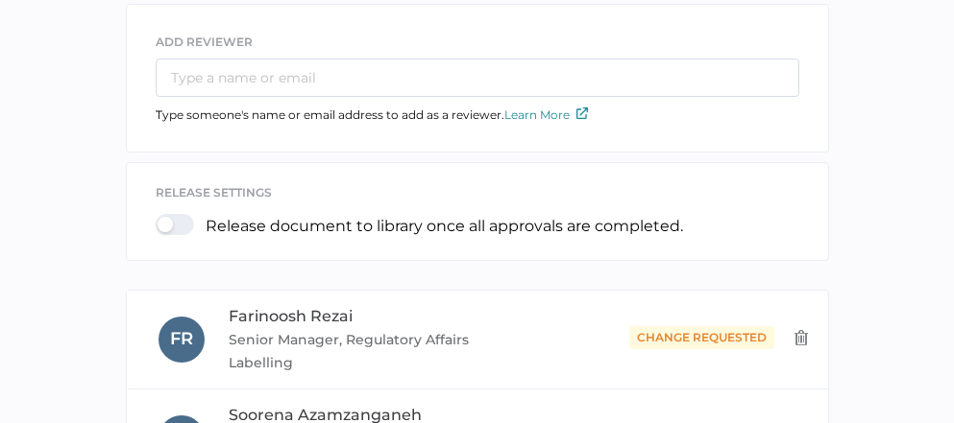
scroll to position [527, 0]
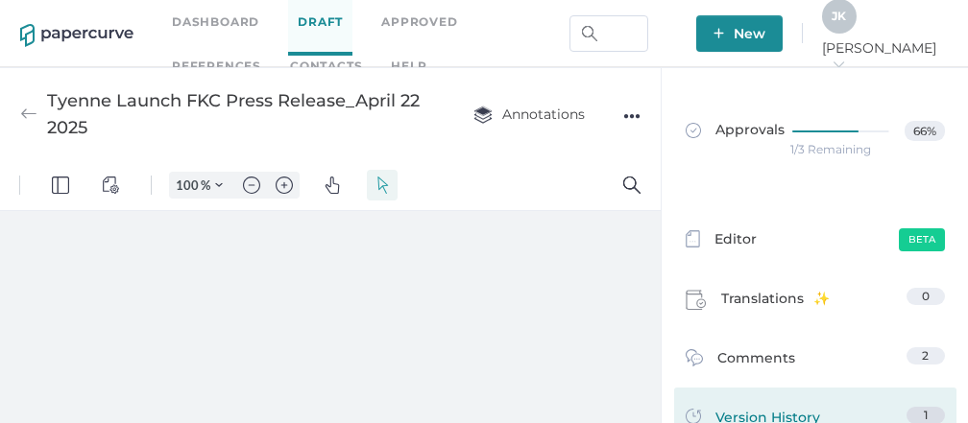
type input "86"
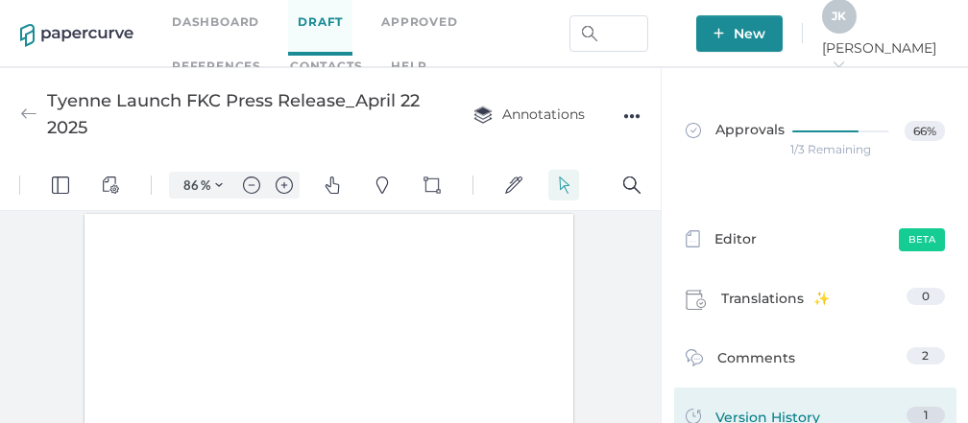
scroll to position [1, 0]
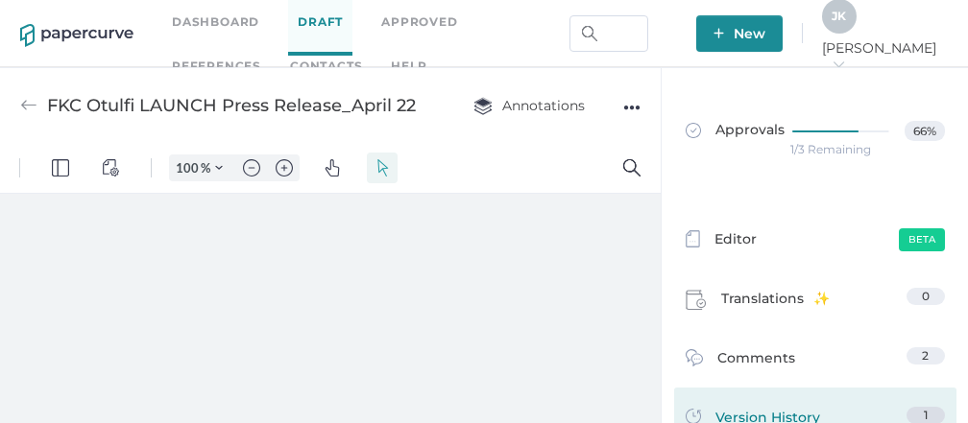
type input "86"
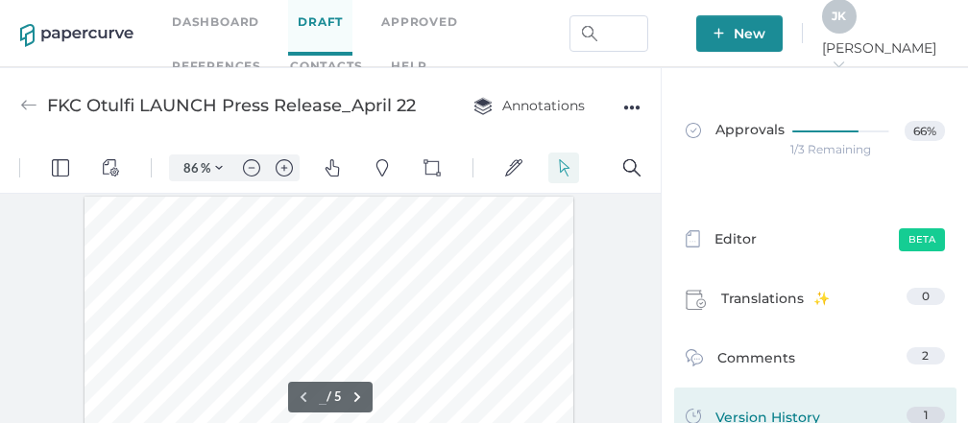
scroll to position [1, 0]
type input "1"
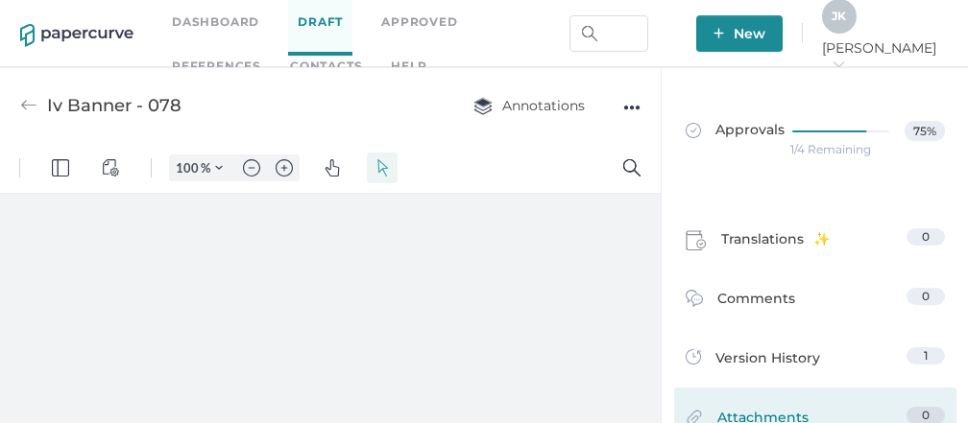
type input "86"
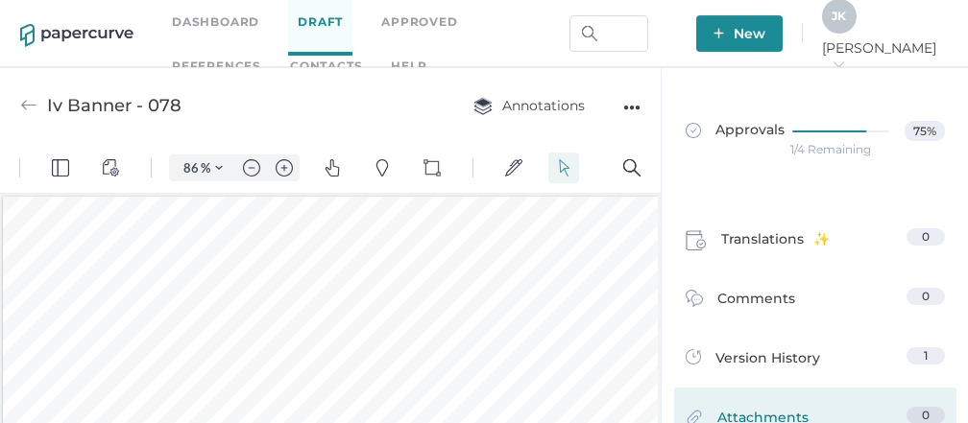
scroll to position [2, 0]
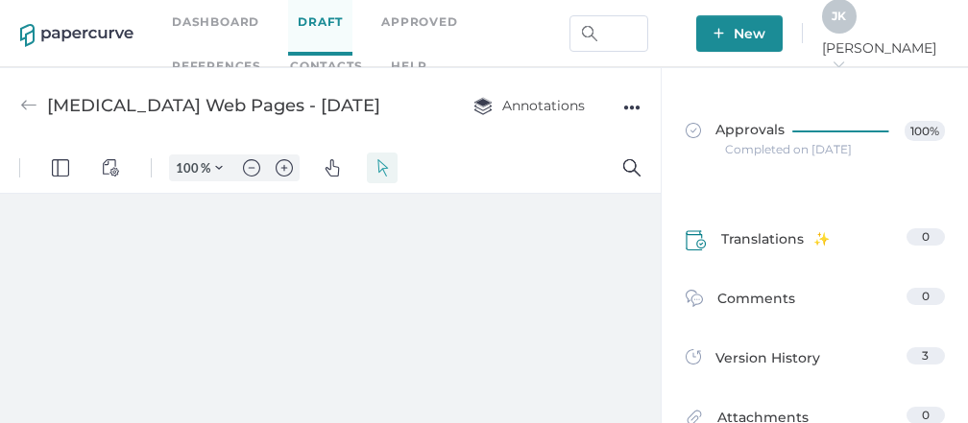
type input "86"
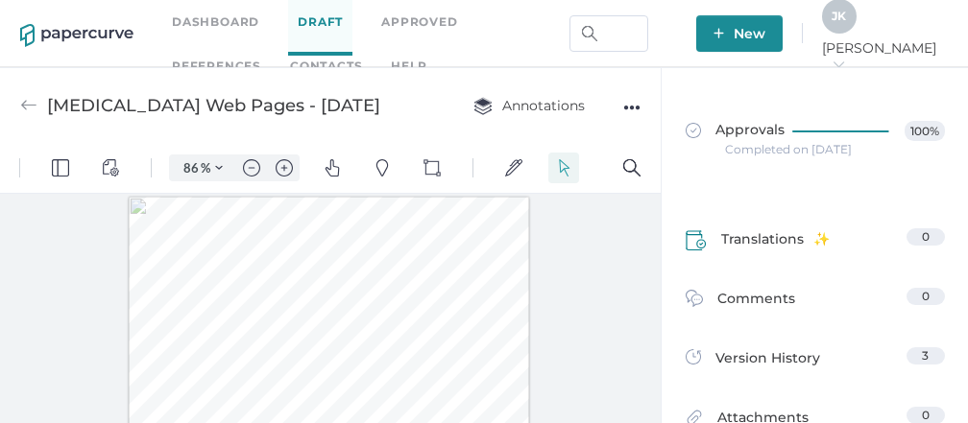
scroll to position [1, 0]
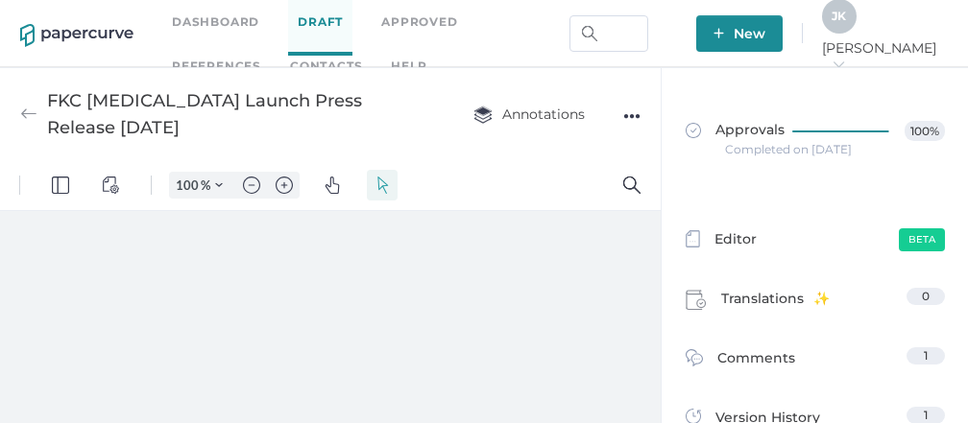
type input "86"
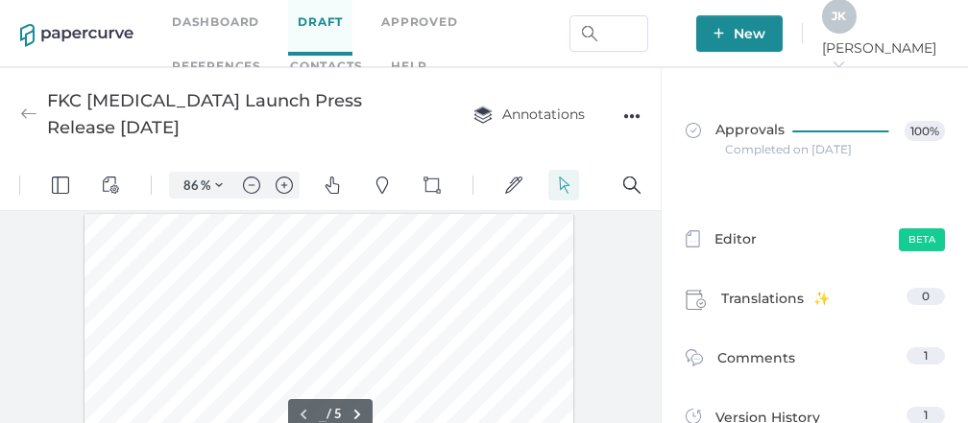
scroll to position [1, 0]
type input "1"
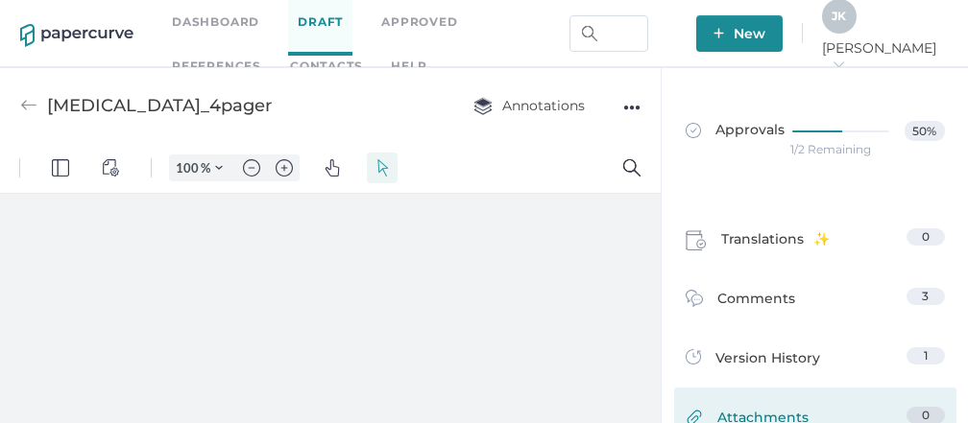
type input "86"
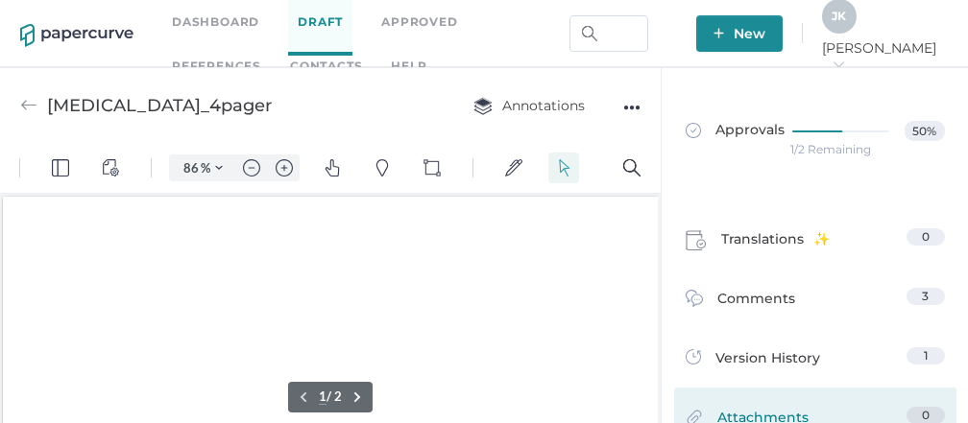
scroll to position [2, 0]
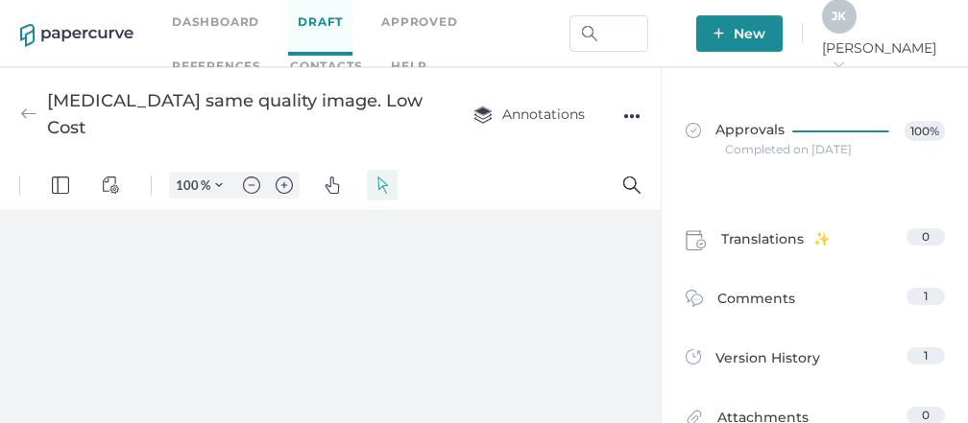
type input "86"
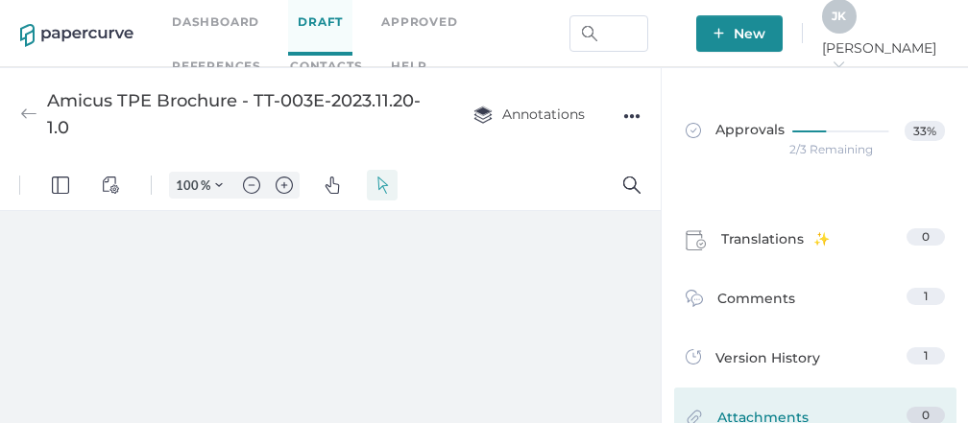
type input "86"
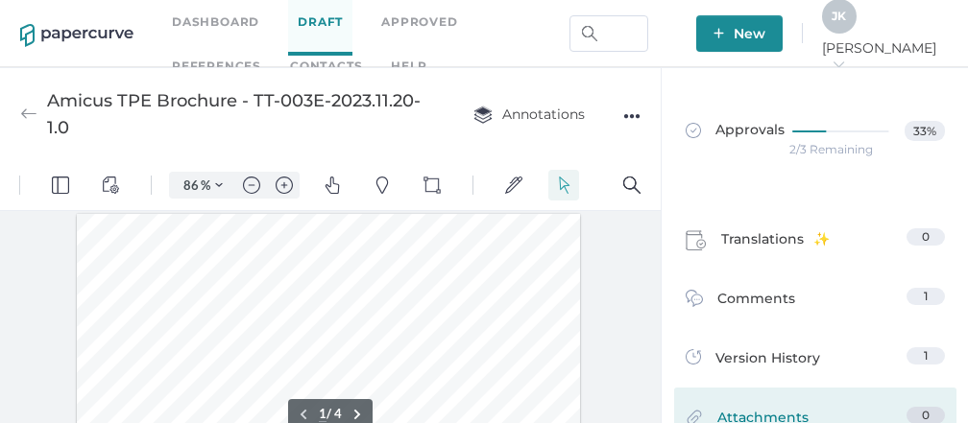
scroll to position [2, 0]
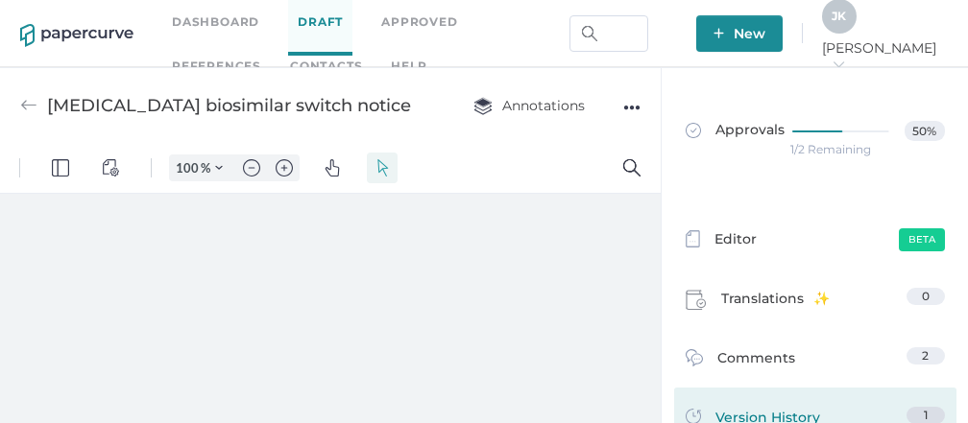
type input "86"
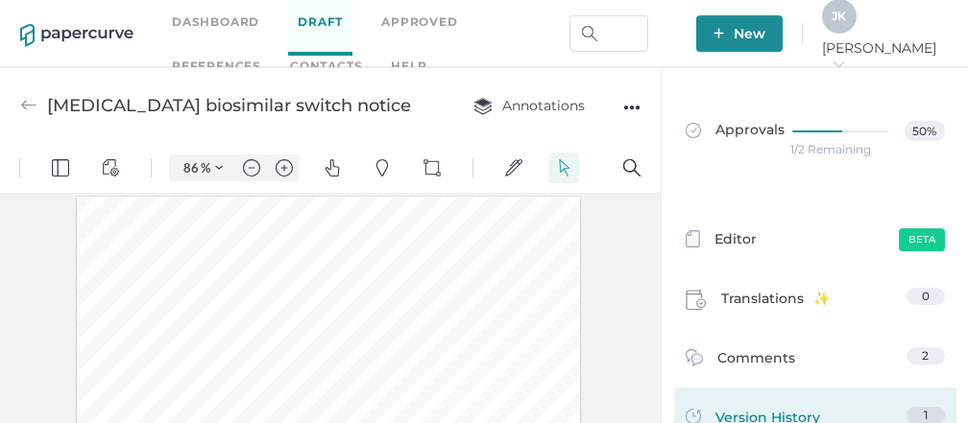
scroll to position [1, 0]
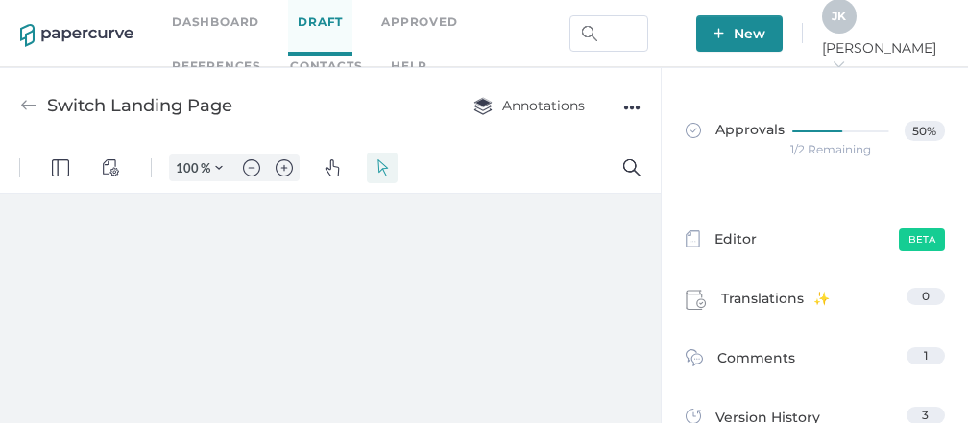
type input "86"
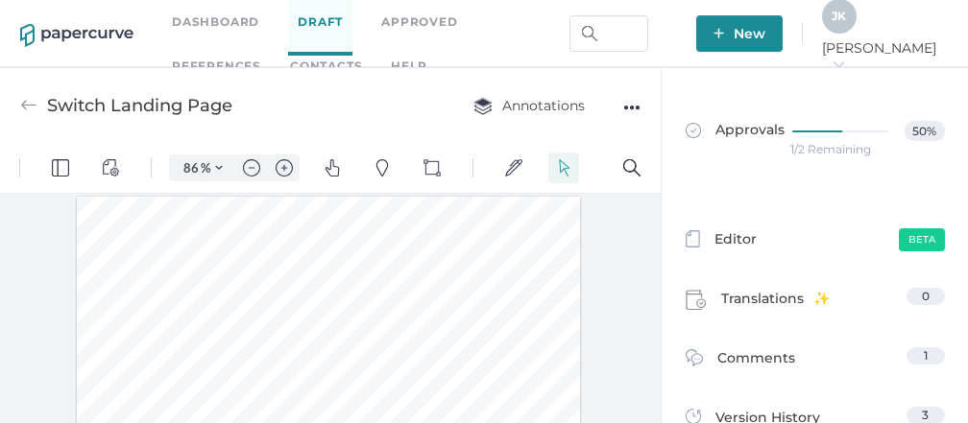
scroll to position [1, 0]
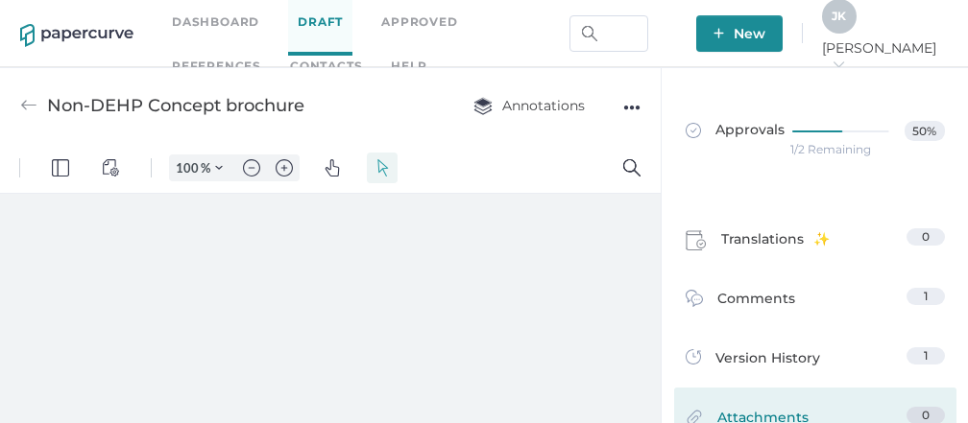
type input "86"
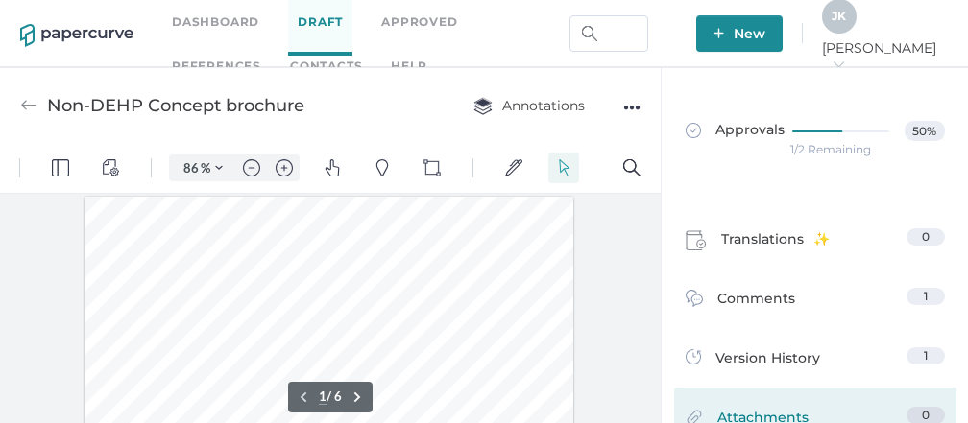
scroll to position [2, 0]
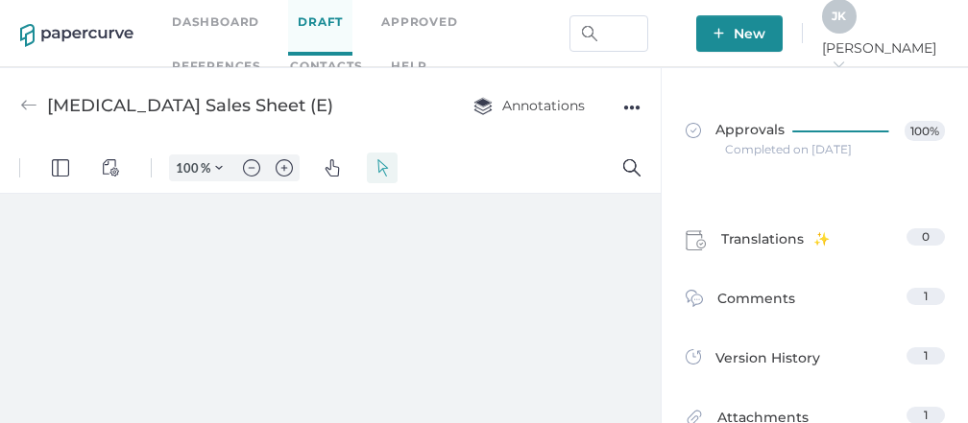
type input "86"
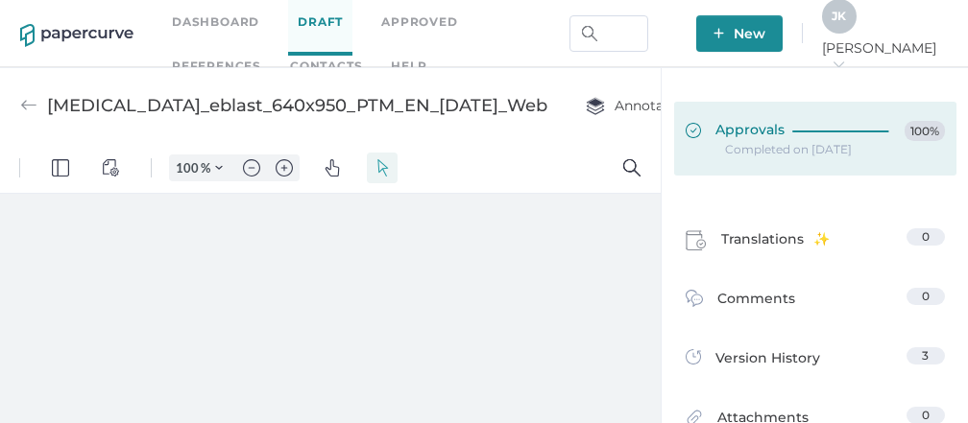
click at [736, 127] on span "Approvals" at bounding box center [735, 131] width 99 height 21
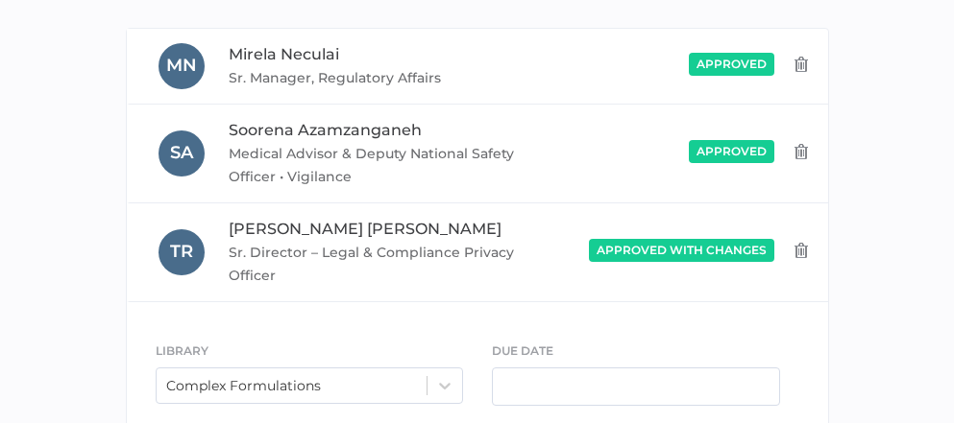
scroll to position [698, 0]
